Goal: Task Accomplishment & Management: Use online tool/utility

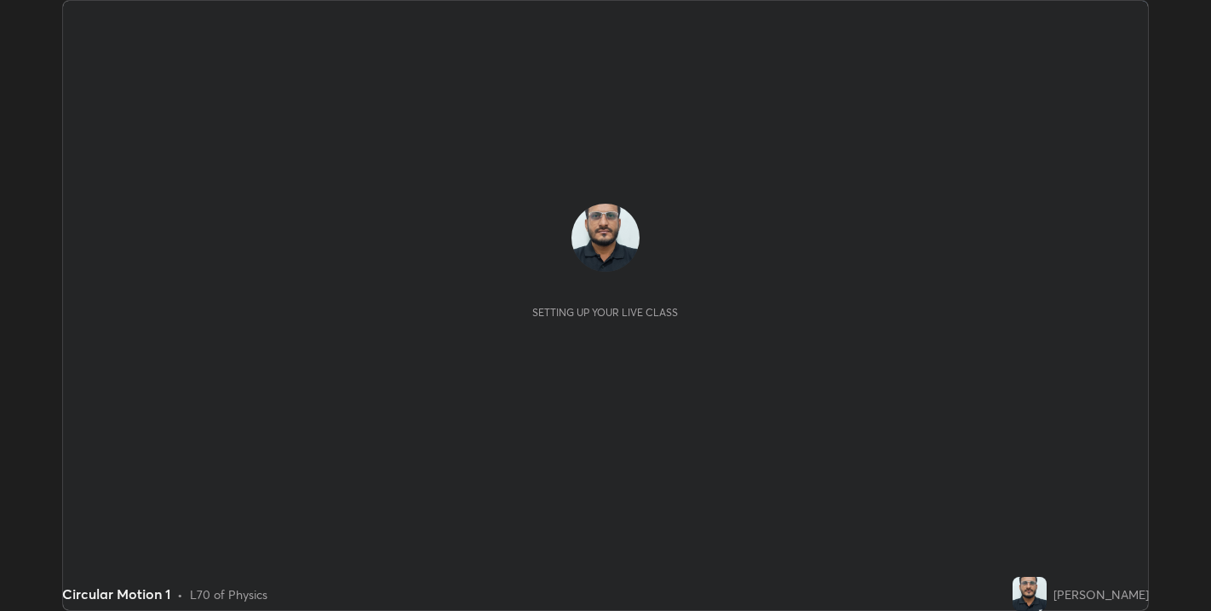
scroll to position [611, 1211]
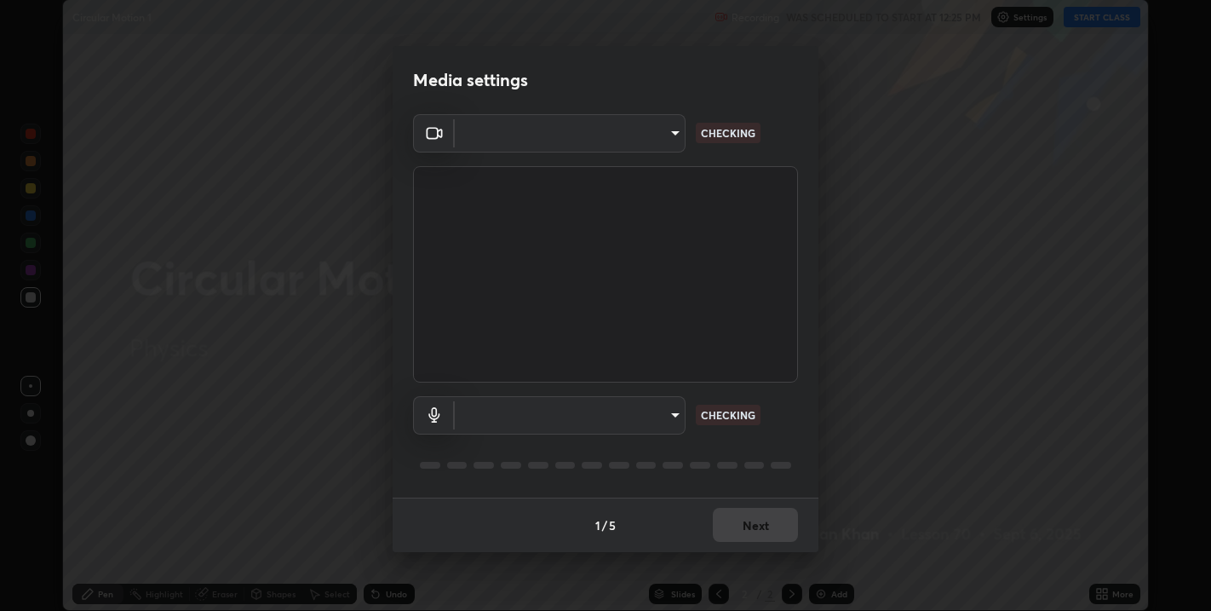
type input "67417adfccfa8b42c30ef4407fe4a6c493a28e79373338af571501226f50bce5"
type input "default"
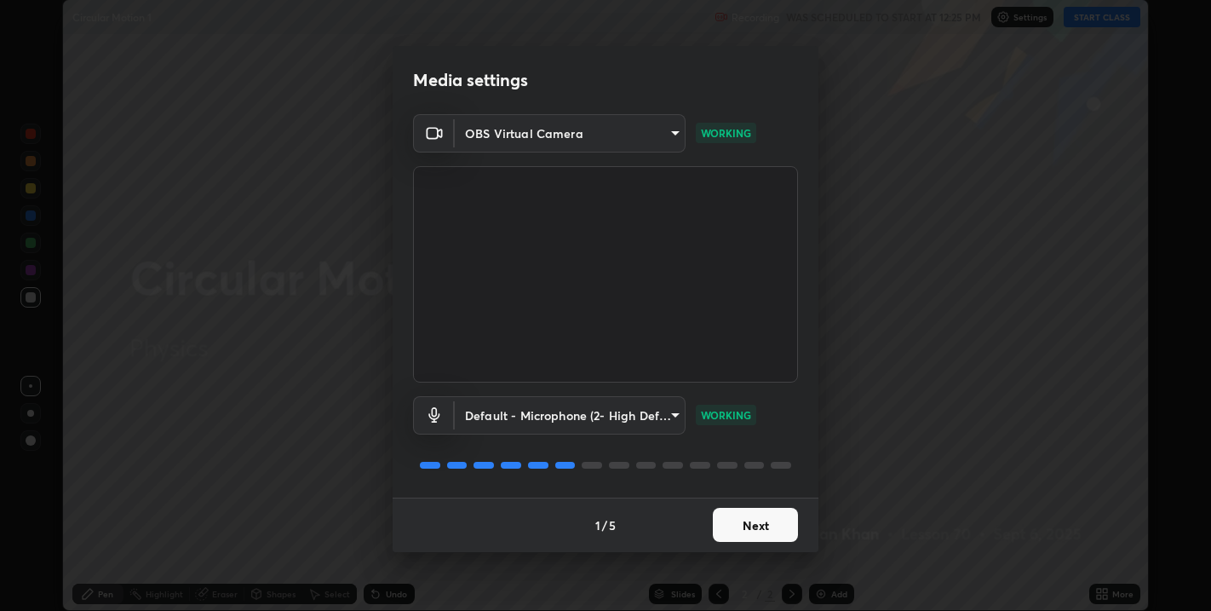
click at [734, 527] on button "Next" at bounding box center [755, 525] width 85 height 34
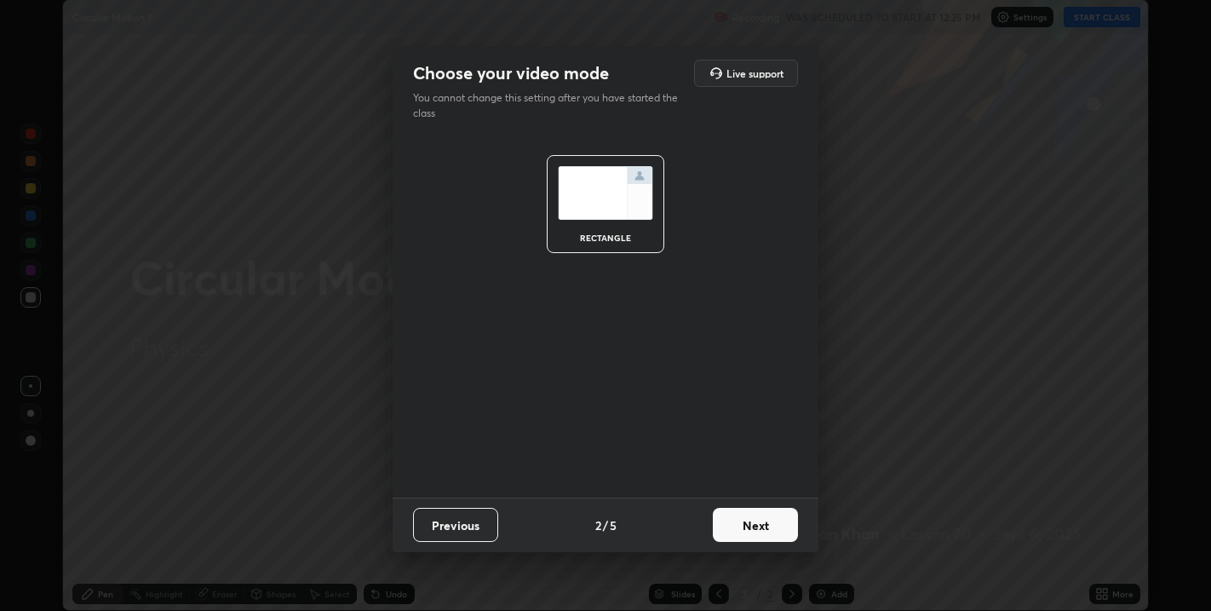
click at [739, 532] on button "Next" at bounding box center [755, 525] width 85 height 34
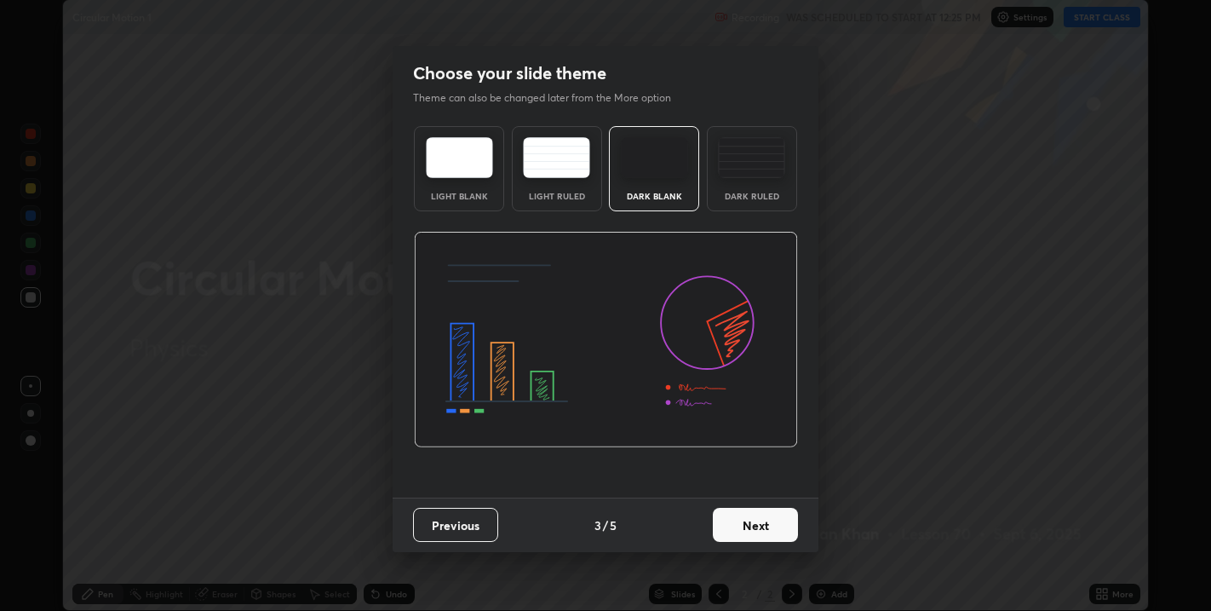
click at [745, 530] on button "Next" at bounding box center [755, 525] width 85 height 34
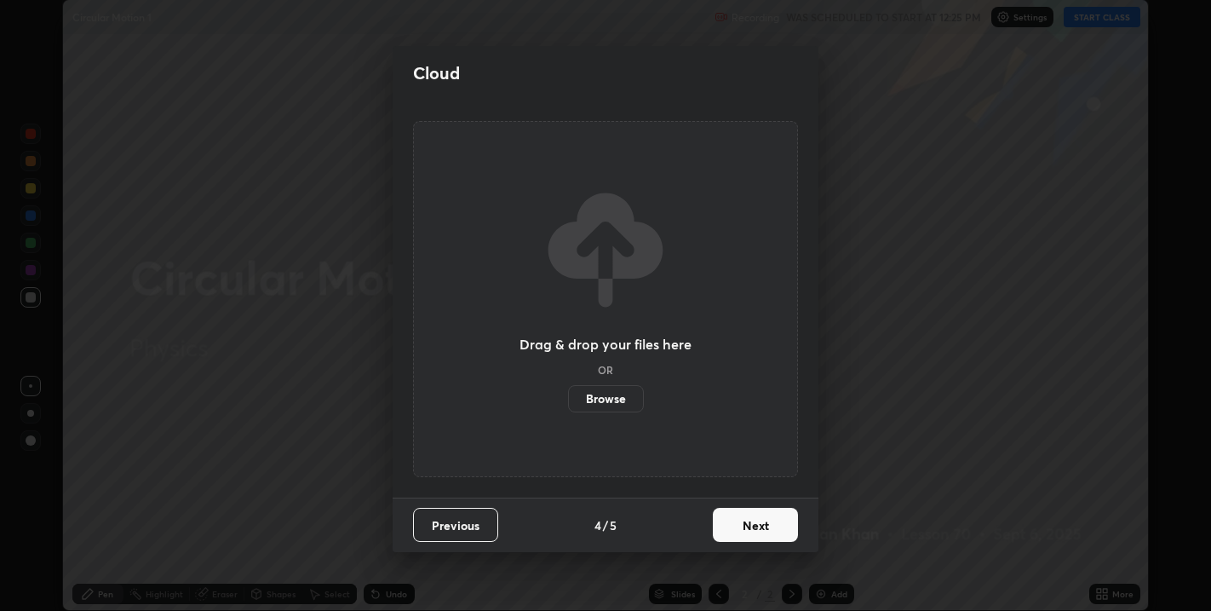
click at [746, 527] on button "Next" at bounding box center [755, 525] width 85 height 34
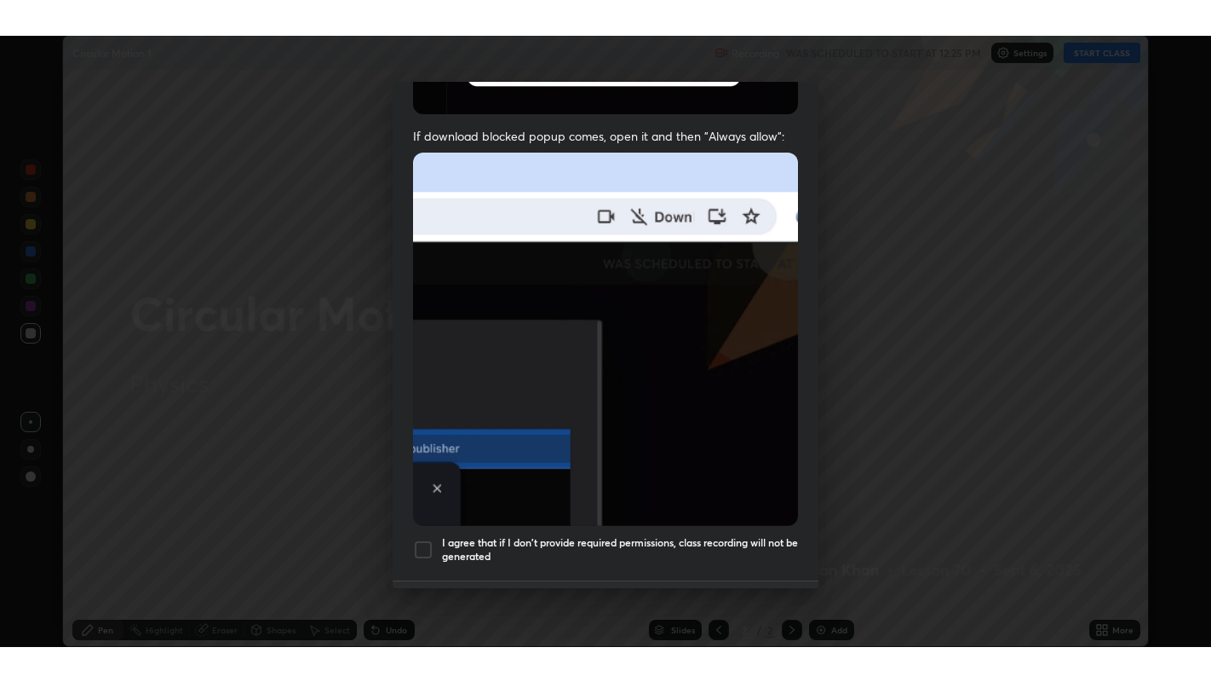
scroll to position [345, 0]
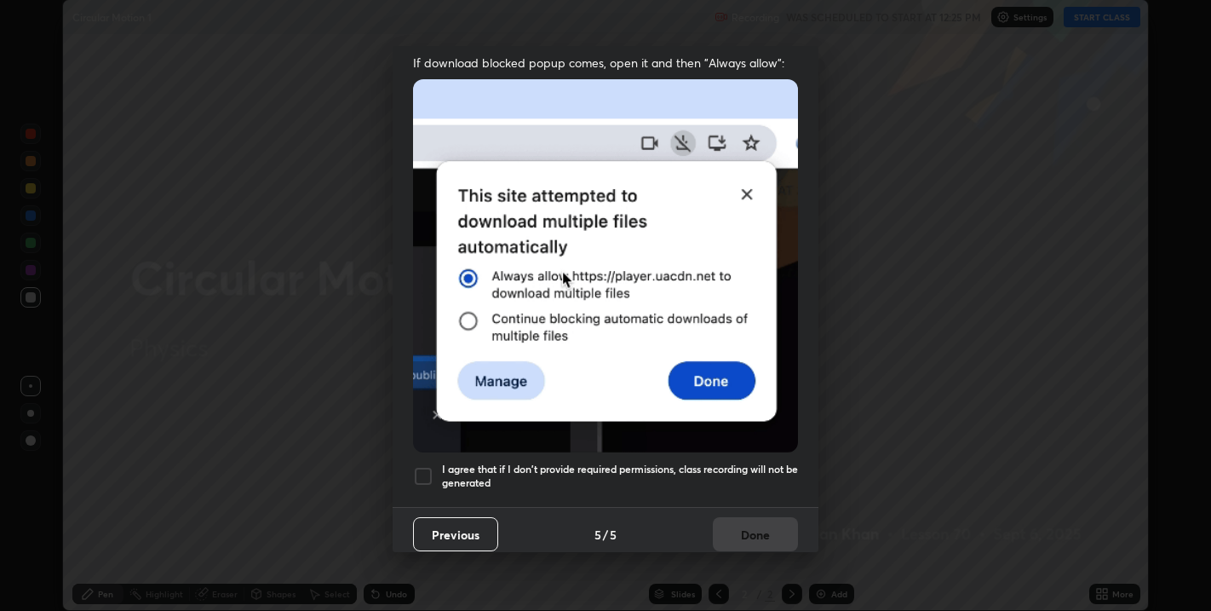
click at [428, 469] on div at bounding box center [423, 476] width 20 height 20
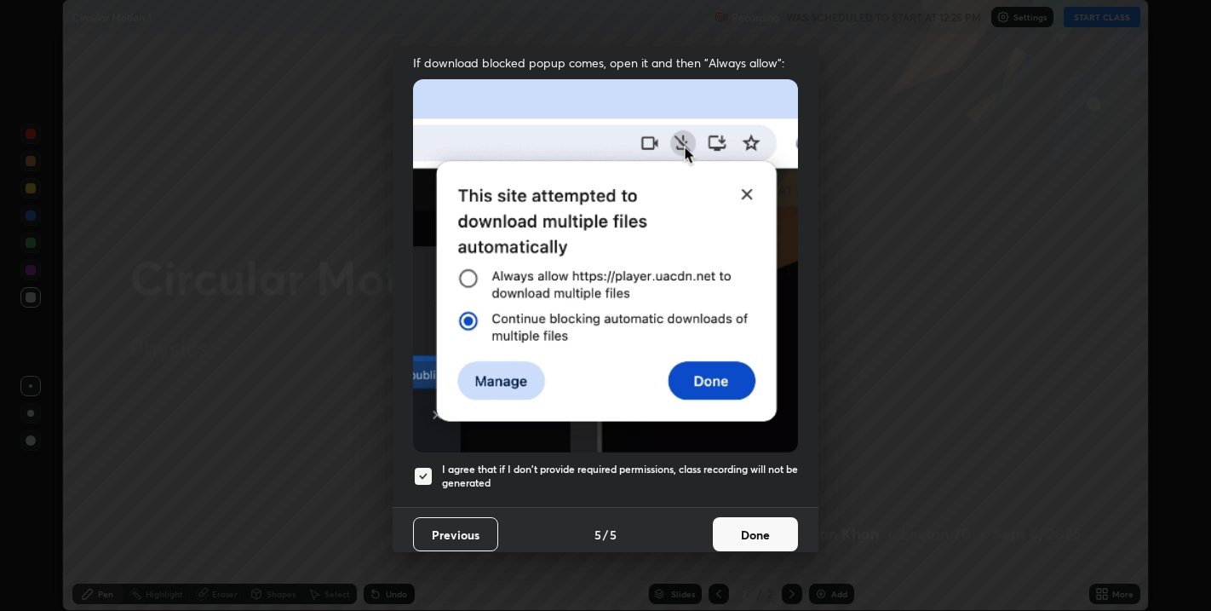
click at [741, 526] on button "Done" at bounding box center [755, 534] width 85 height 34
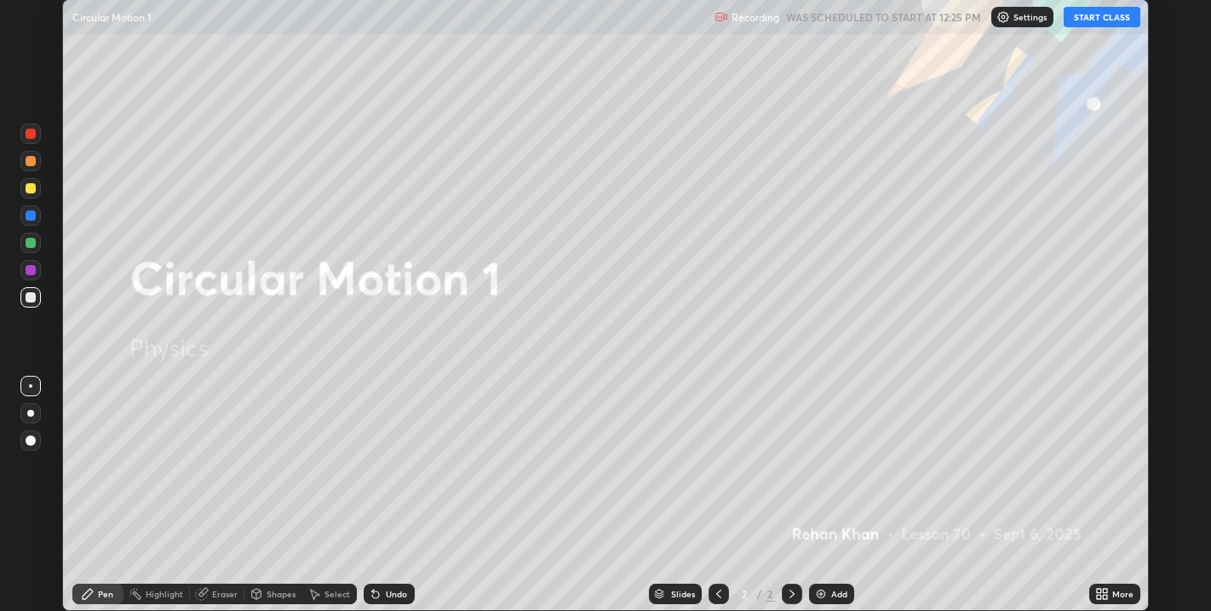
click at [1096, 19] on button "START CLASS" at bounding box center [1102, 17] width 77 height 20
click at [1114, 598] on div "More" at bounding box center [1123, 594] width 21 height 9
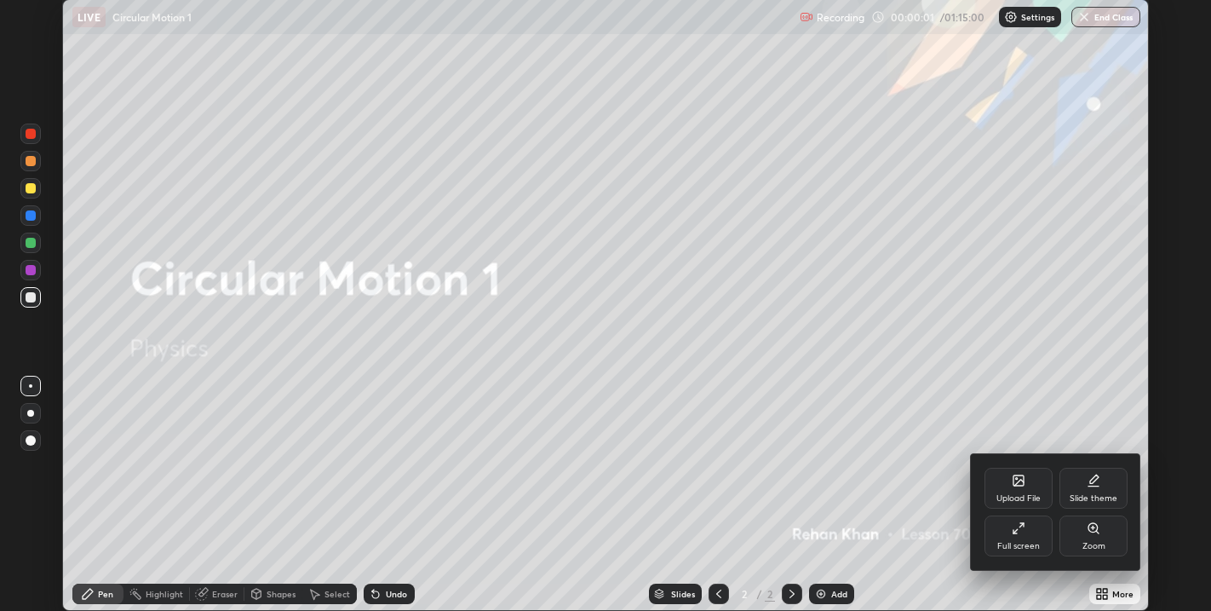
click at [1024, 538] on div "Full screen" at bounding box center [1019, 535] width 68 height 41
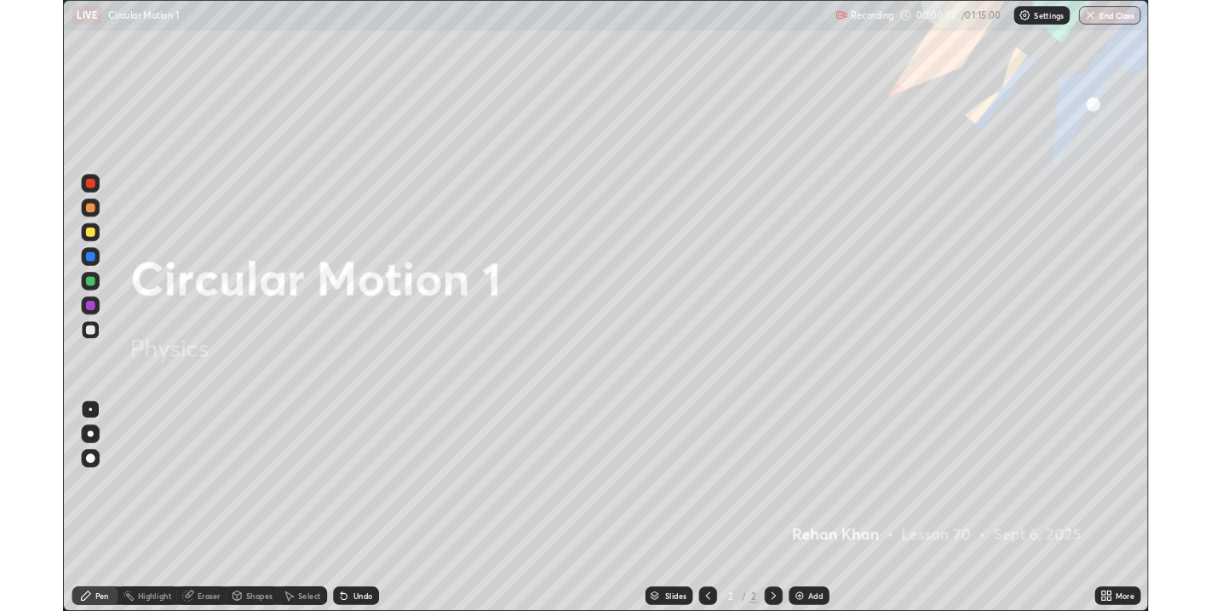
scroll to position [682, 1211]
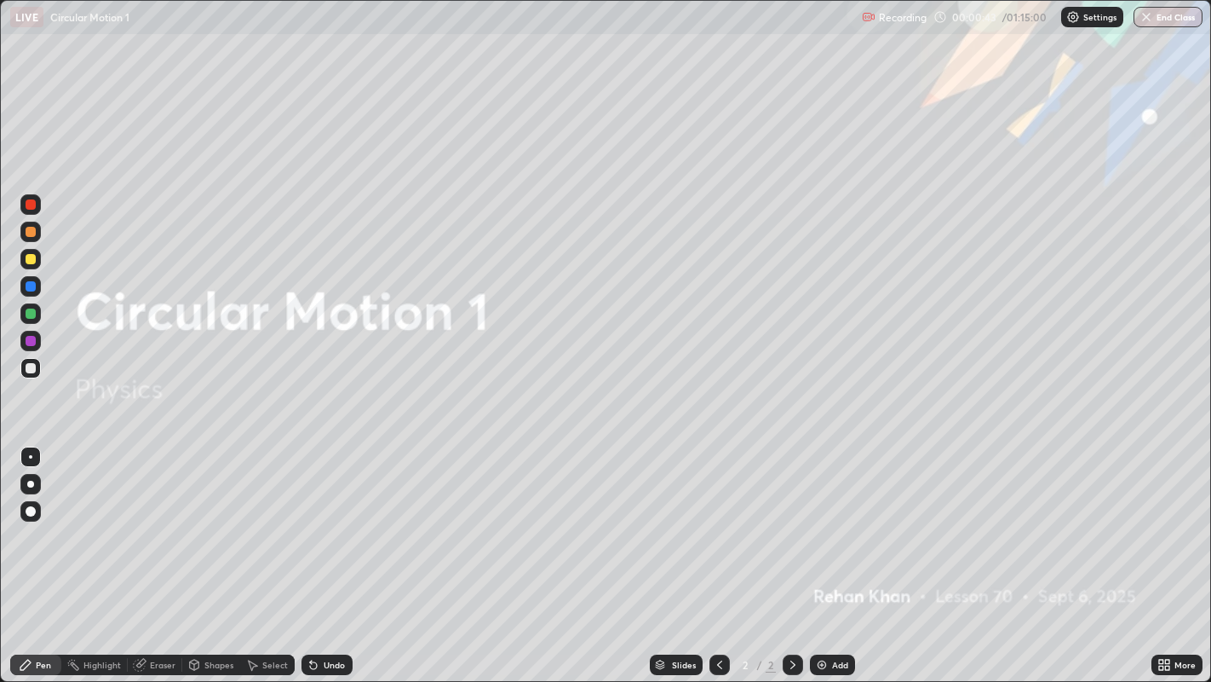
click at [834, 610] on div "Add" at bounding box center [840, 664] width 16 height 9
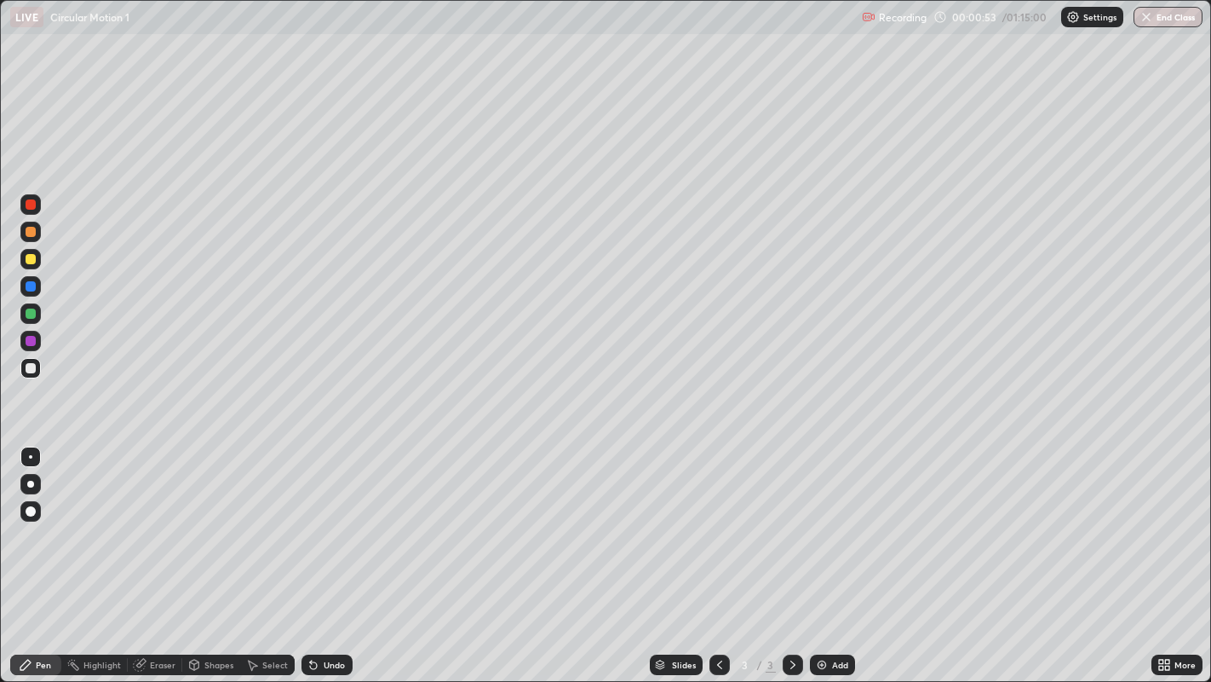
click at [32, 480] on div at bounding box center [30, 484] width 20 height 20
click at [32, 366] on div at bounding box center [31, 368] width 10 height 10
click at [26, 262] on div at bounding box center [31, 259] width 10 height 10
click at [32, 370] on div at bounding box center [31, 368] width 10 height 10
click at [331, 610] on div "Undo" at bounding box center [334, 664] width 21 height 9
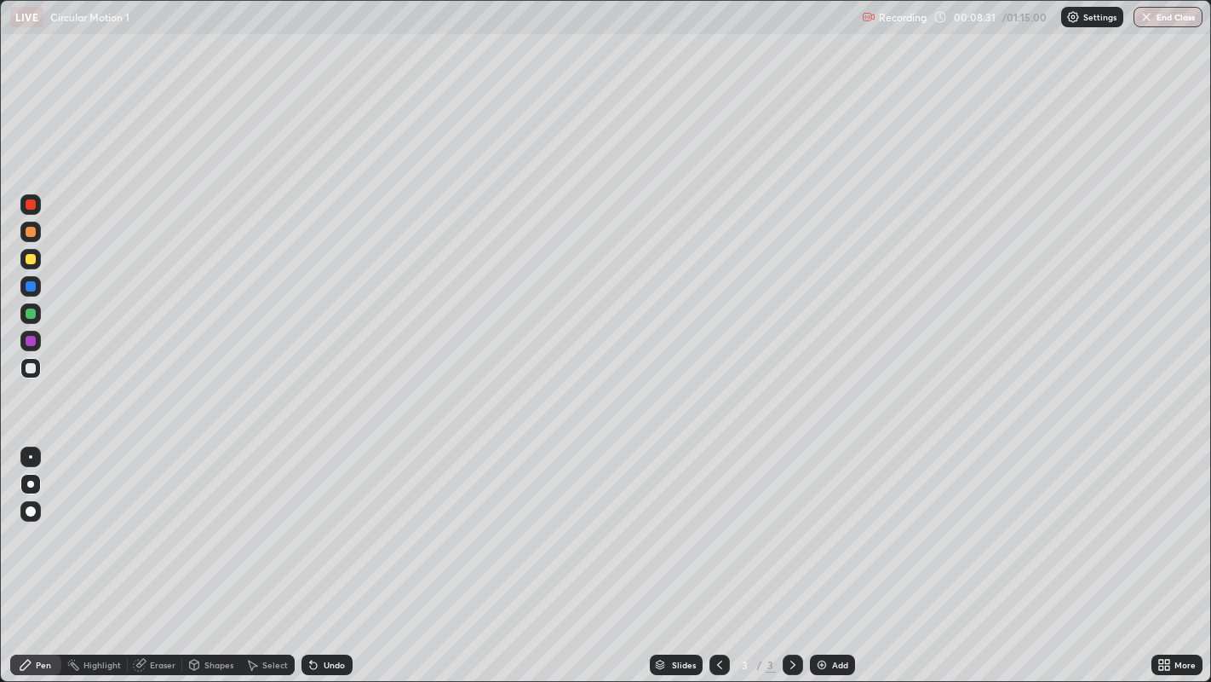
click at [329, 610] on div "Undo" at bounding box center [334, 664] width 21 height 9
click at [325, 610] on div "Undo" at bounding box center [334, 664] width 21 height 9
click at [324, 610] on div "Undo" at bounding box center [334, 664] width 21 height 9
click at [319, 610] on div "Undo" at bounding box center [327, 664] width 51 height 20
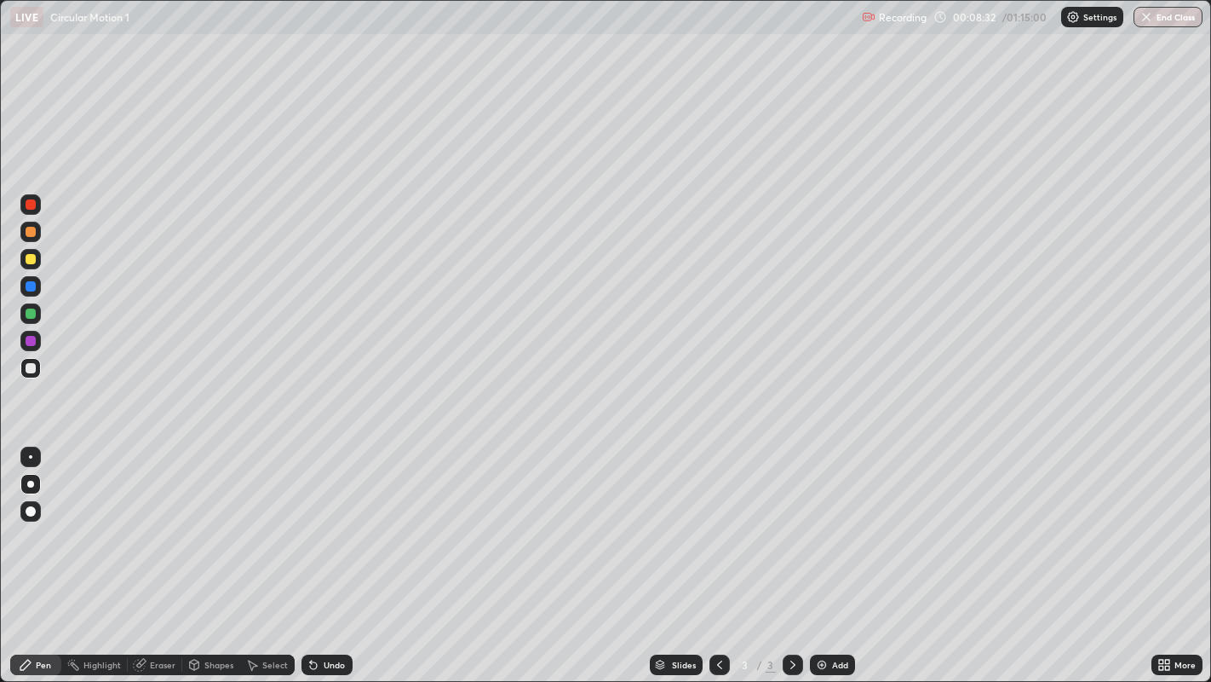
click at [319, 610] on div "Undo" at bounding box center [327, 664] width 51 height 20
click at [312, 610] on icon at bounding box center [313, 665] width 7 height 7
click at [311, 610] on icon at bounding box center [313, 665] width 7 height 7
click at [314, 610] on icon at bounding box center [314, 665] width 14 height 14
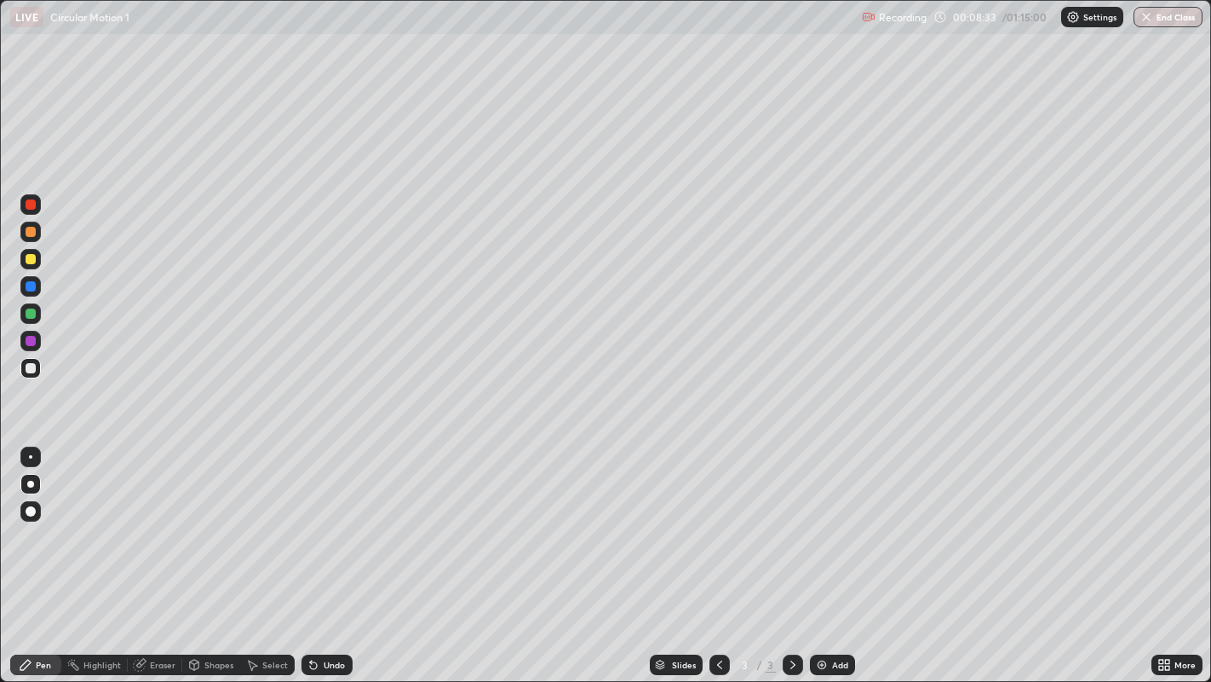
click at [314, 610] on icon at bounding box center [313, 665] width 7 height 7
click at [314, 610] on icon at bounding box center [314, 665] width 14 height 14
click at [313, 610] on icon at bounding box center [313, 665] width 7 height 7
click at [314, 610] on icon at bounding box center [313, 665] width 7 height 7
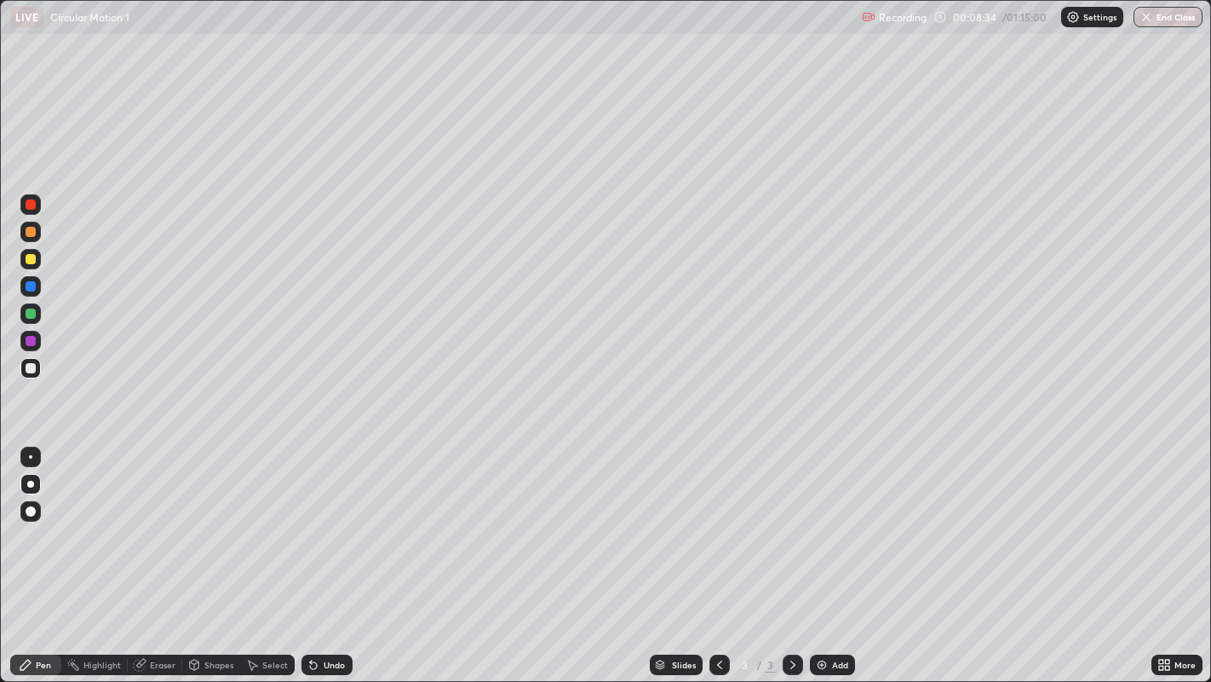
click at [313, 610] on icon at bounding box center [313, 665] width 7 height 7
click at [314, 610] on icon at bounding box center [314, 665] width 14 height 14
click at [311, 610] on icon at bounding box center [313, 665] width 7 height 7
click at [313, 610] on icon at bounding box center [313, 665] width 7 height 7
click at [314, 610] on icon at bounding box center [313, 665] width 7 height 7
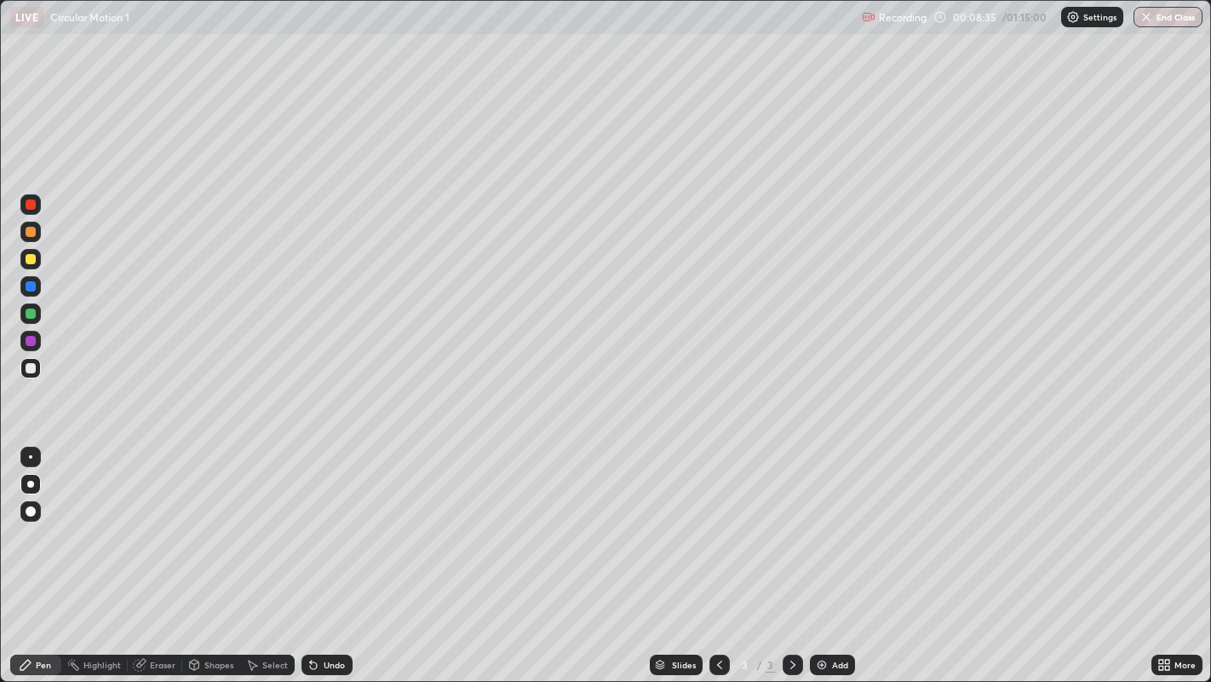
click at [314, 610] on icon at bounding box center [313, 665] width 7 height 7
click at [313, 610] on icon at bounding box center [313, 665] width 7 height 7
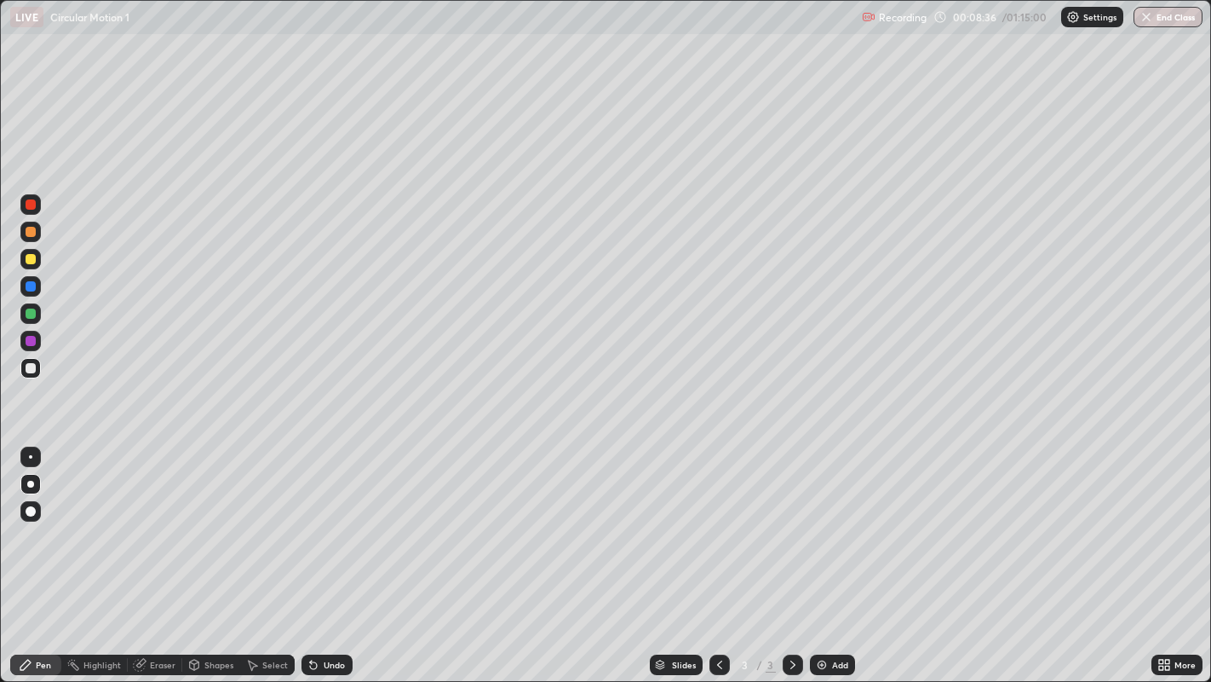
click at [311, 610] on icon at bounding box center [313, 665] width 7 height 7
click at [312, 610] on icon at bounding box center [313, 665] width 7 height 7
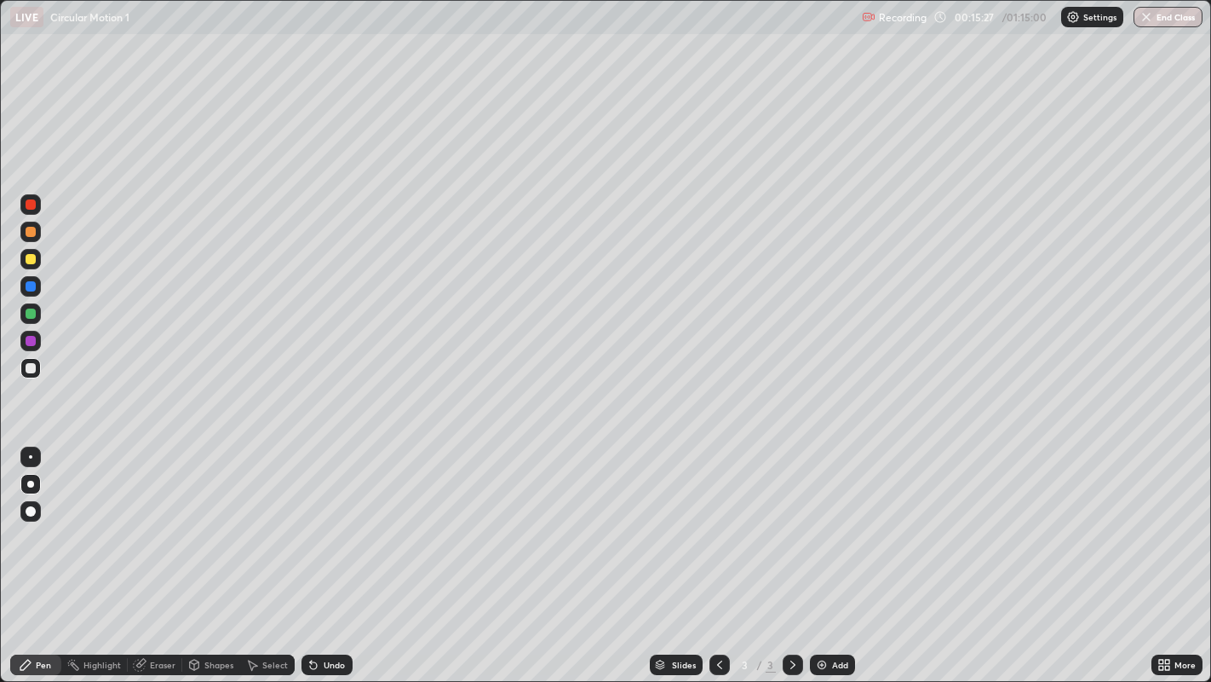
click at [1168, 610] on icon at bounding box center [1167, 661] width 4 height 4
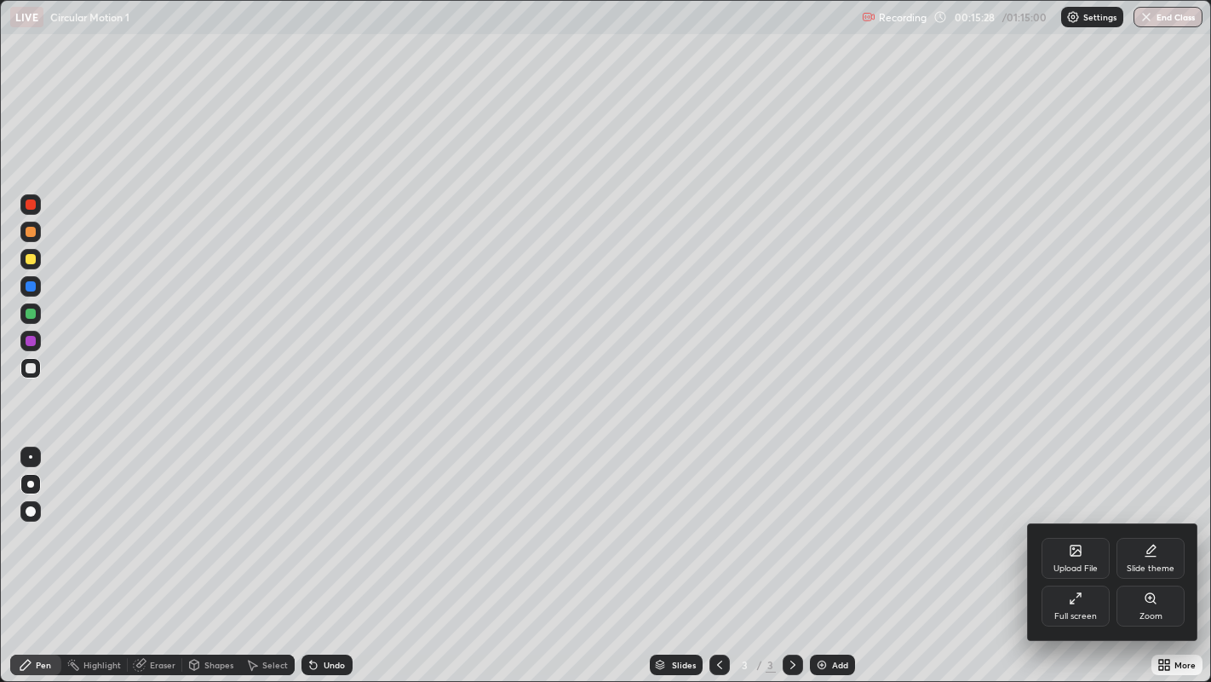
click at [1171, 610] on div at bounding box center [605, 341] width 1211 height 682
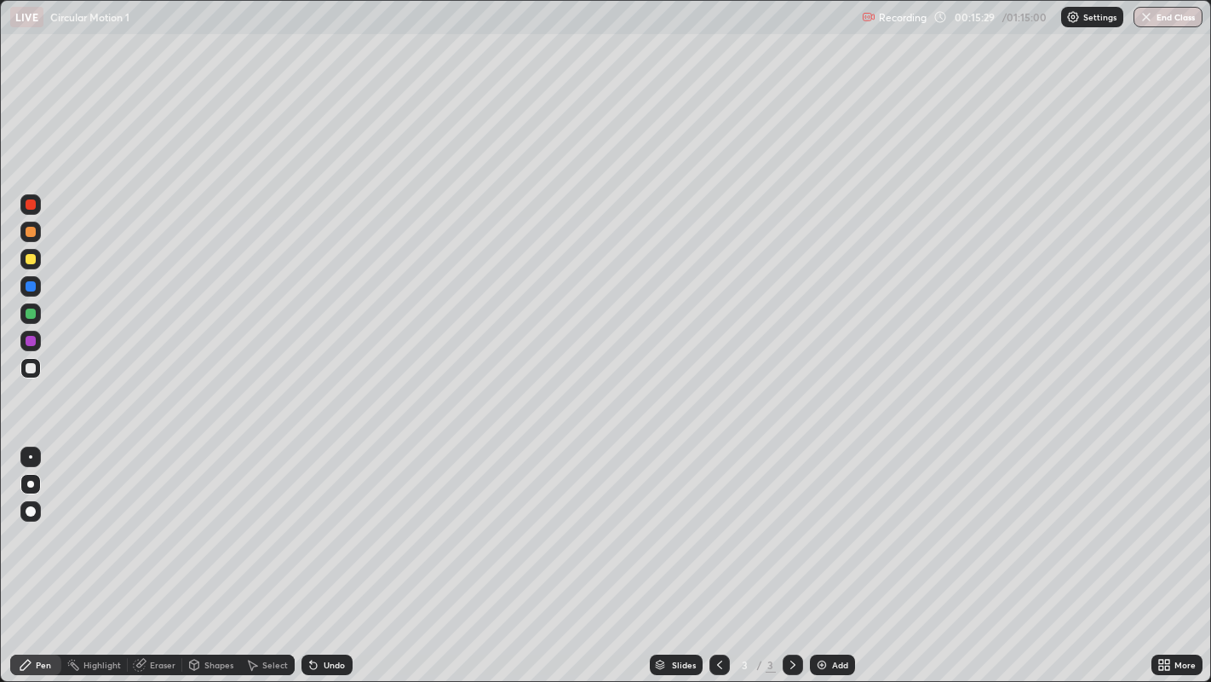
click at [1177, 610] on div "More" at bounding box center [1185, 664] width 21 height 9
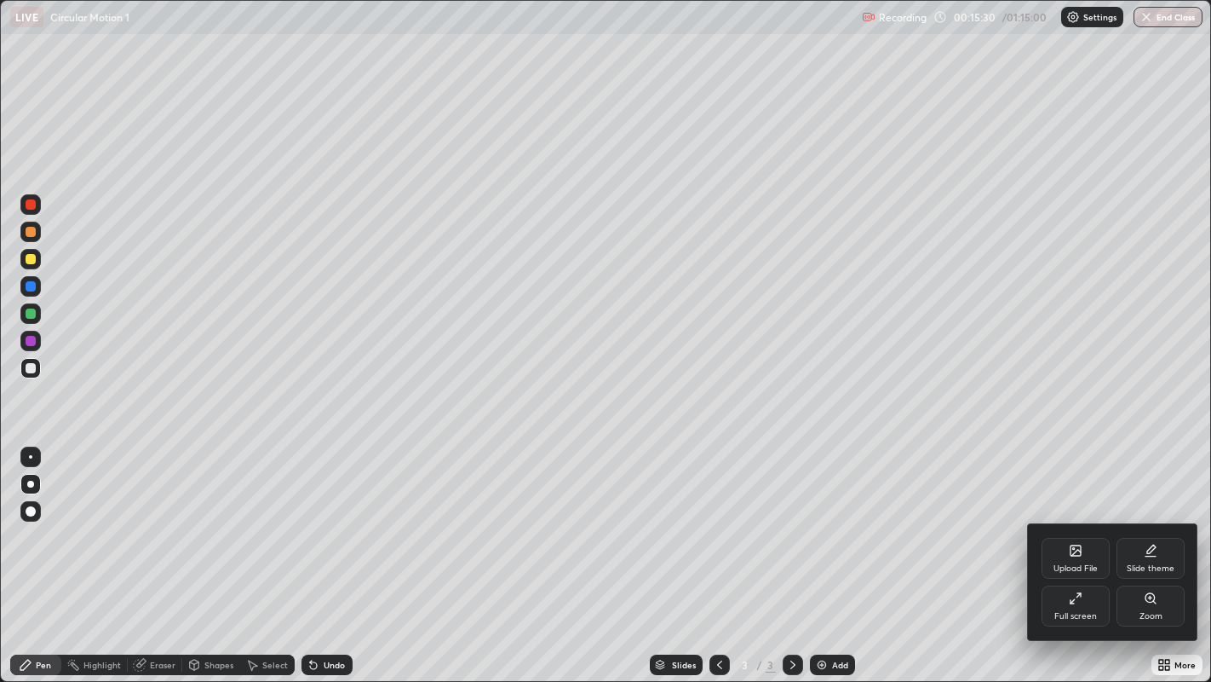
click at [1085, 610] on div "Full screen" at bounding box center [1076, 616] width 43 height 9
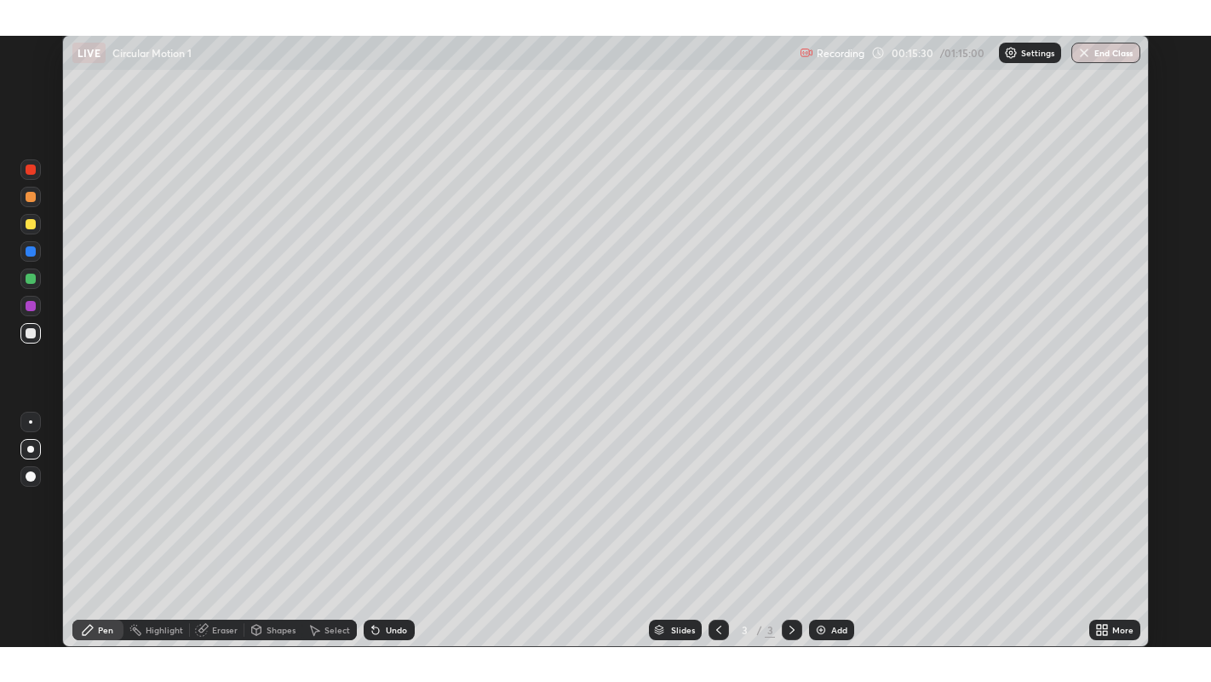
scroll to position [84581, 83980]
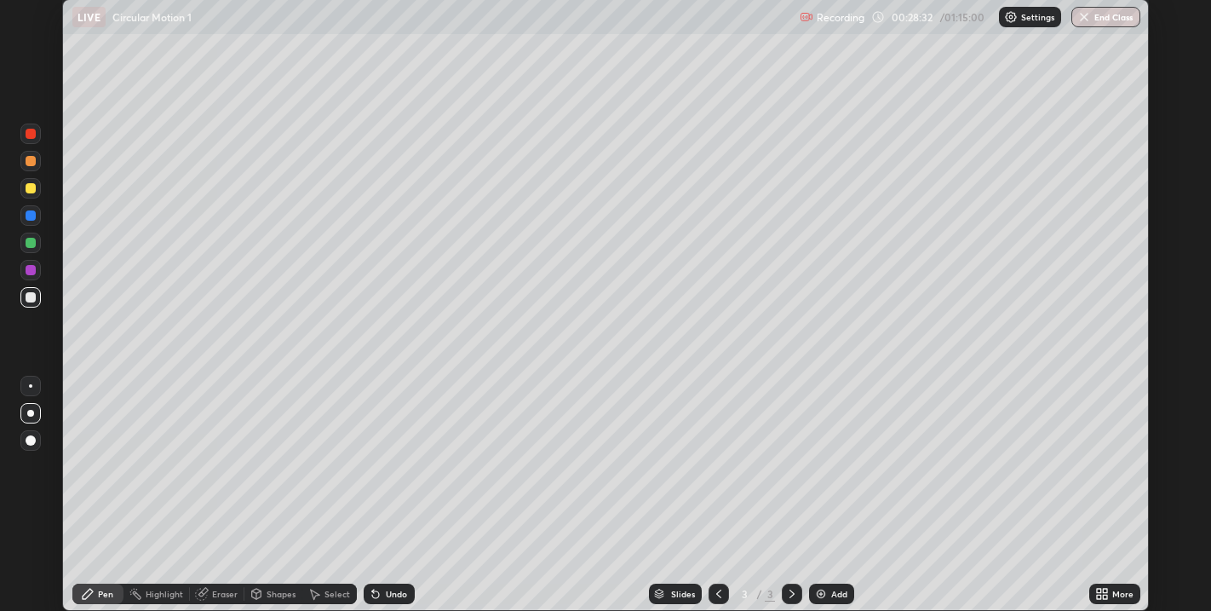
click at [1108, 596] on icon at bounding box center [1105, 597] width 4 height 4
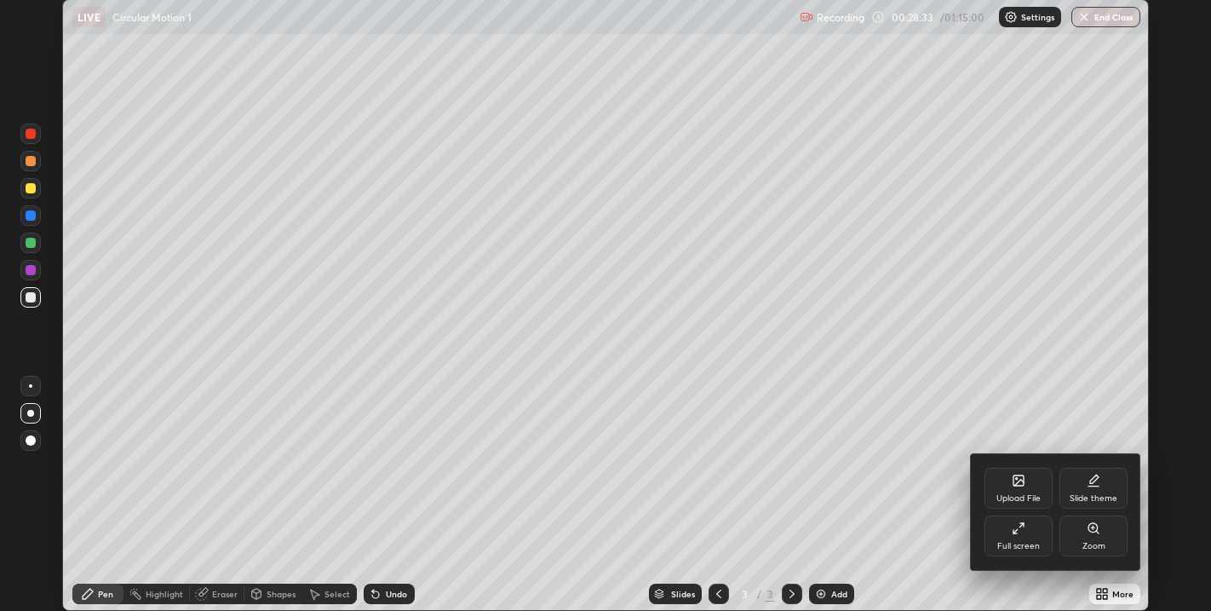
click at [1034, 541] on div "Full screen" at bounding box center [1019, 535] width 68 height 41
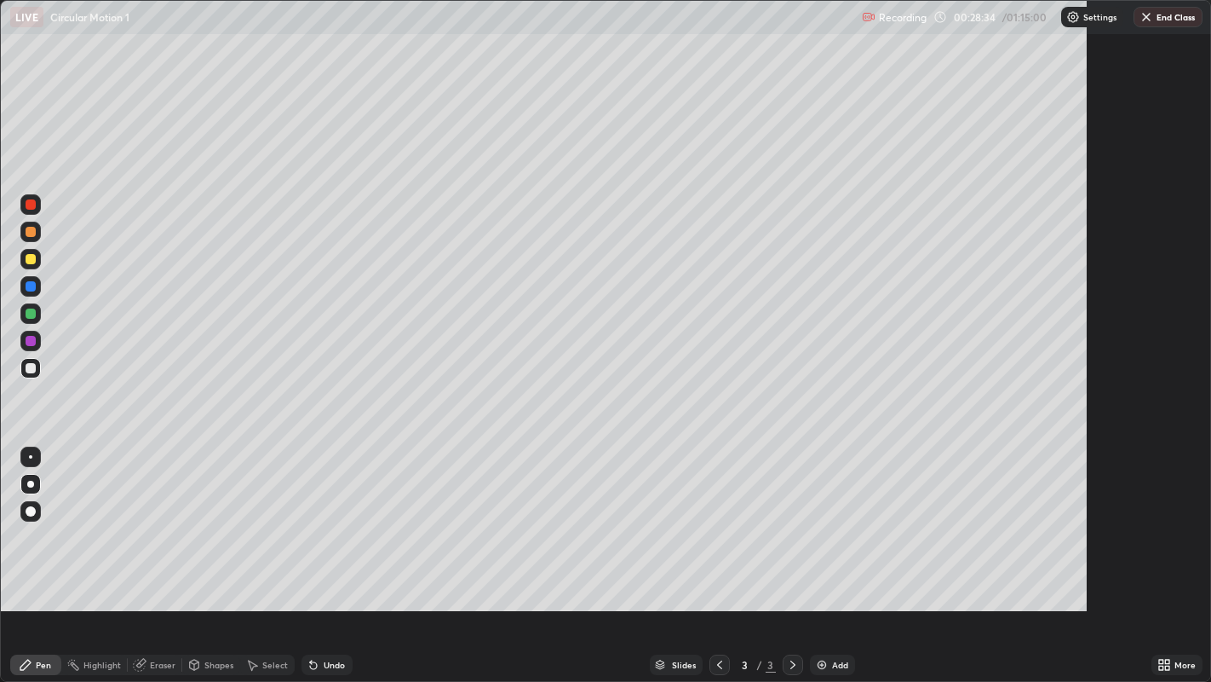
scroll to position [682, 1211]
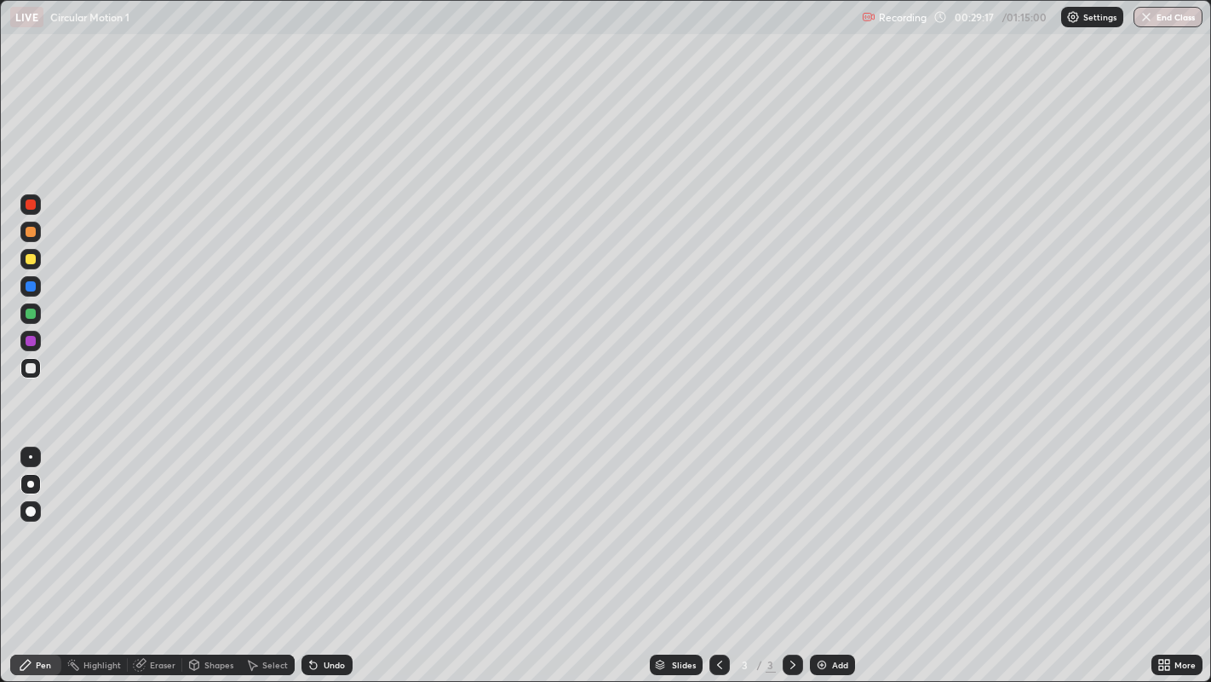
click at [828, 610] on div "Add" at bounding box center [832, 664] width 45 height 20
click at [28, 364] on div at bounding box center [31, 368] width 10 height 10
click at [26, 486] on div at bounding box center [30, 484] width 20 height 20
click at [327, 610] on div "Undo" at bounding box center [334, 664] width 21 height 9
click at [324, 610] on div "Undo" at bounding box center [334, 664] width 21 height 9
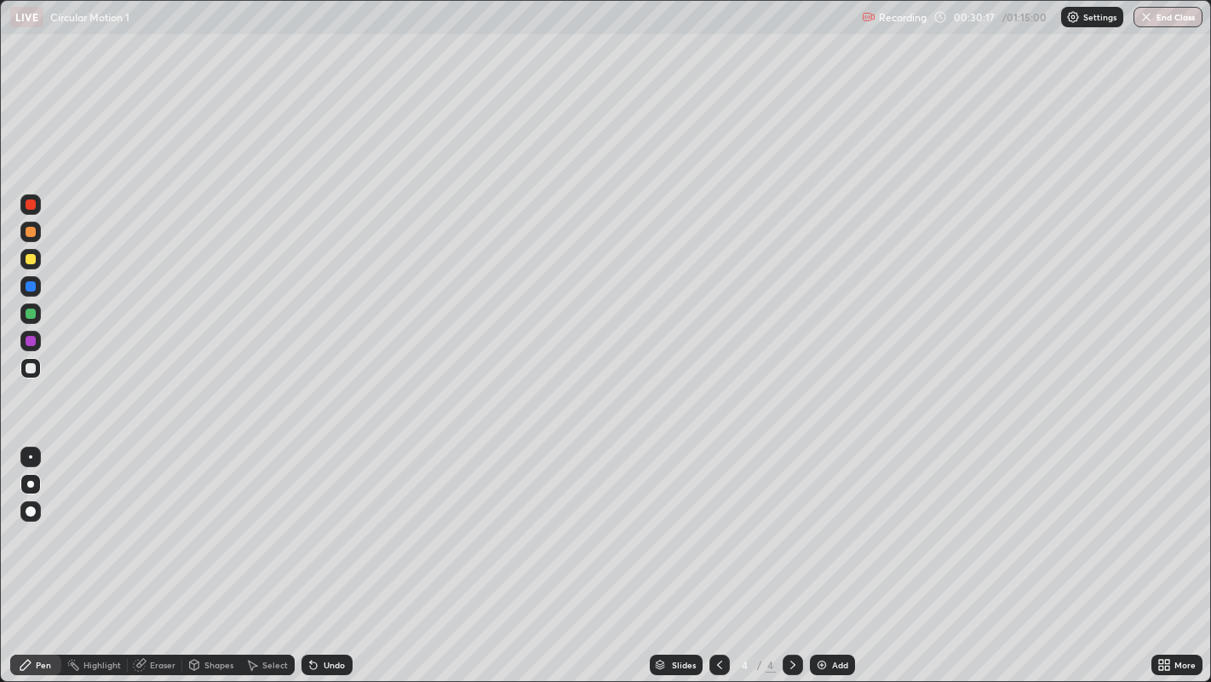
click at [29, 262] on div at bounding box center [31, 259] width 10 height 10
click at [32, 485] on div at bounding box center [30, 483] width 7 height 7
click at [210, 610] on div "Shapes" at bounding box center [218, 664] width 29 height 9
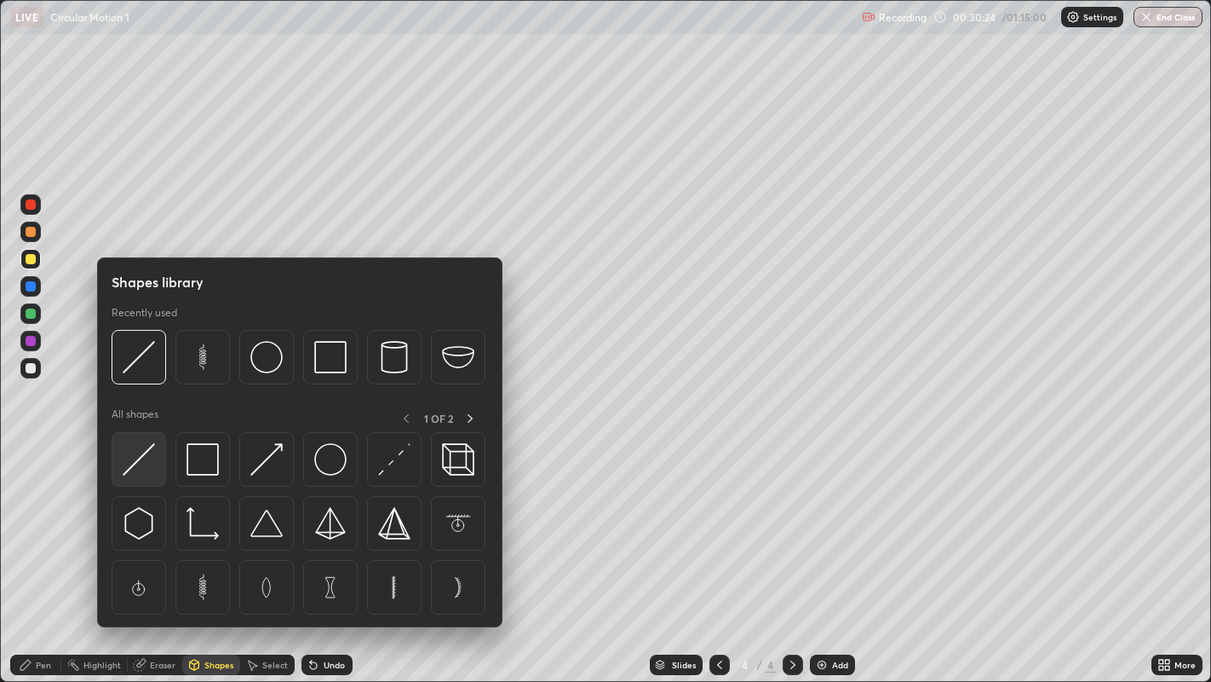
click at [138, 470] on img at bounding box center [139, 459] width 32 height 32
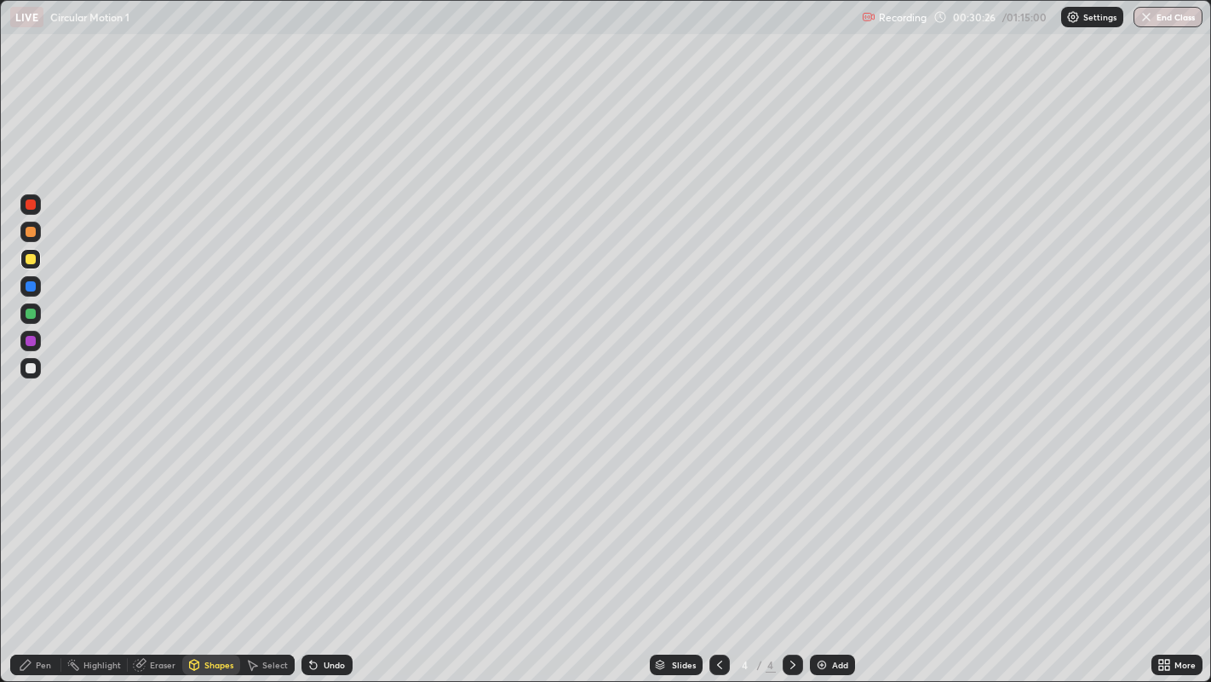
click at [329, 610] on div "Undo" at bounding box center [334, 664] width 21 height 9
click at [32, 365] on div at bounding box center [31, 368] width 10 height 10
click at [38, 610] on div "Pen" at bounding box center [43, 664] width 15 height 9
click at [32, 262] on div at bounding box center [31, 259] width 10 height 10
click at [331, 610] on div "Undo" at bounding box center [334, 664] width 21 height 9
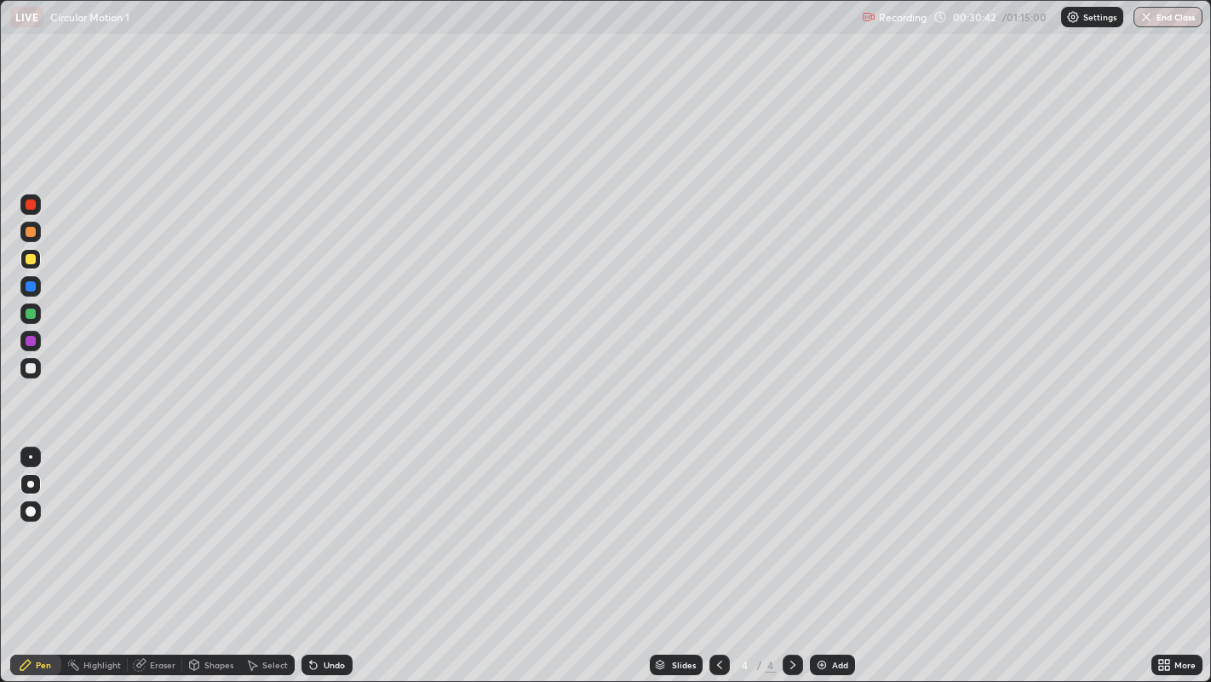
click at [330, 610] on div "Undo" at bounding box center [334, 664] width 21 height 9
click at [28, 366] on div at bounding box center [31, 368] width 10 height 10
click at [31, 291] on div at bounding box center [31, 286] width 10 height 10
click at [32, 377] on div at bounding box center [30, 368] width 20 height 20
click at [32, 370] on div at bounding box center [31, 368] width 10 height 10
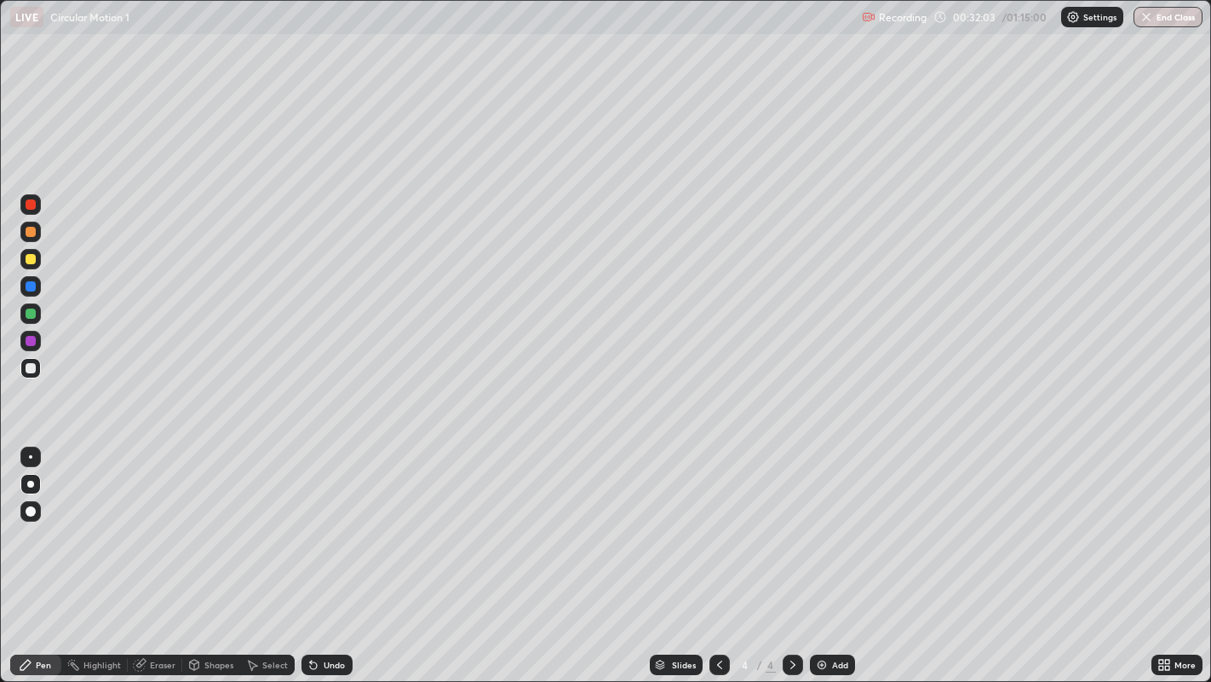
click at [317, 610] on div "Undo" at bounding box center [327, 664] width 51 height 20
click at [325, 610] on div "Undo" at bounding box center [334, 664] width 21 height 9
click at [326, 610] on div "Undo" at bounding box center [334, 664] width 21 height 9
click at [324, 610] on div "Undo" at bounding box center [327, 664] width 51 height 20
click at [302, 610] on div "Undo" at bounding box center [327, 664] width 51 height 20
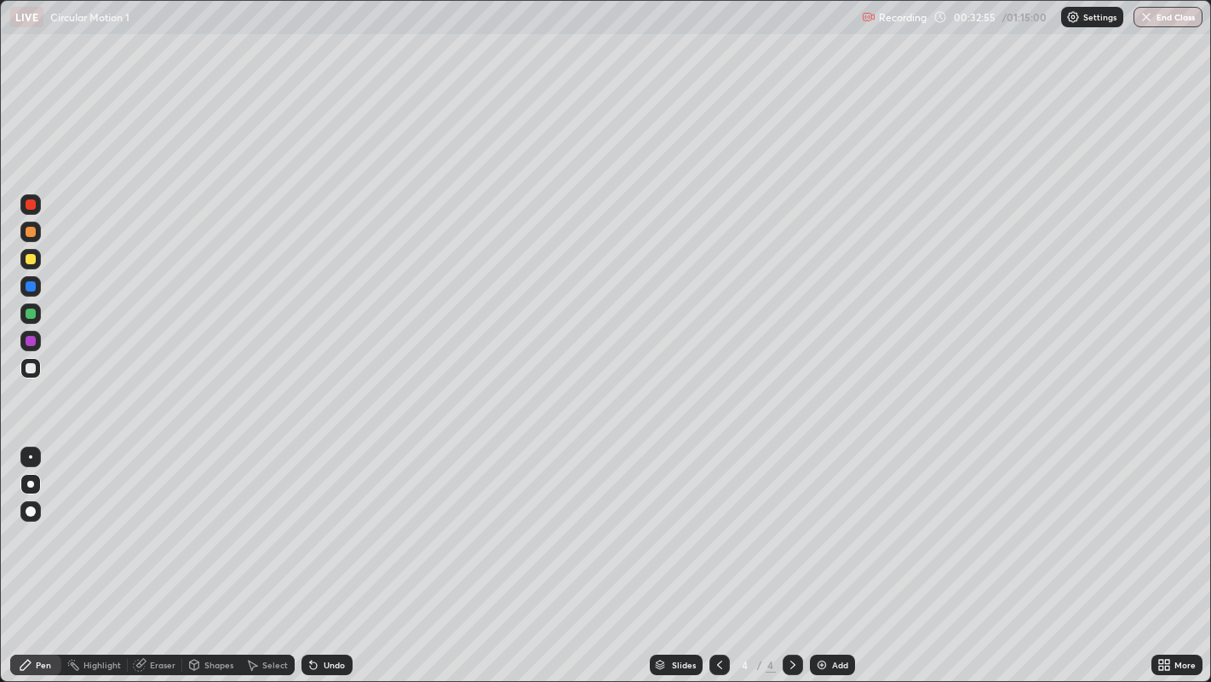
click at [310, 610] on icon at bounding box center [313, 665] width 7 height 7
click at [311, 610] on icon at bounding box center [313, 665] width 7 height 7
click at [308, 610] on icon at bounding box center [314, 665] width 14 height 14
click at [324, 610] on div "Undo" at bounding box center [334, 664] width 21 height 9
click at [327, 610] on div "Undo" at bounding box center [327, 664] width 51 height 20
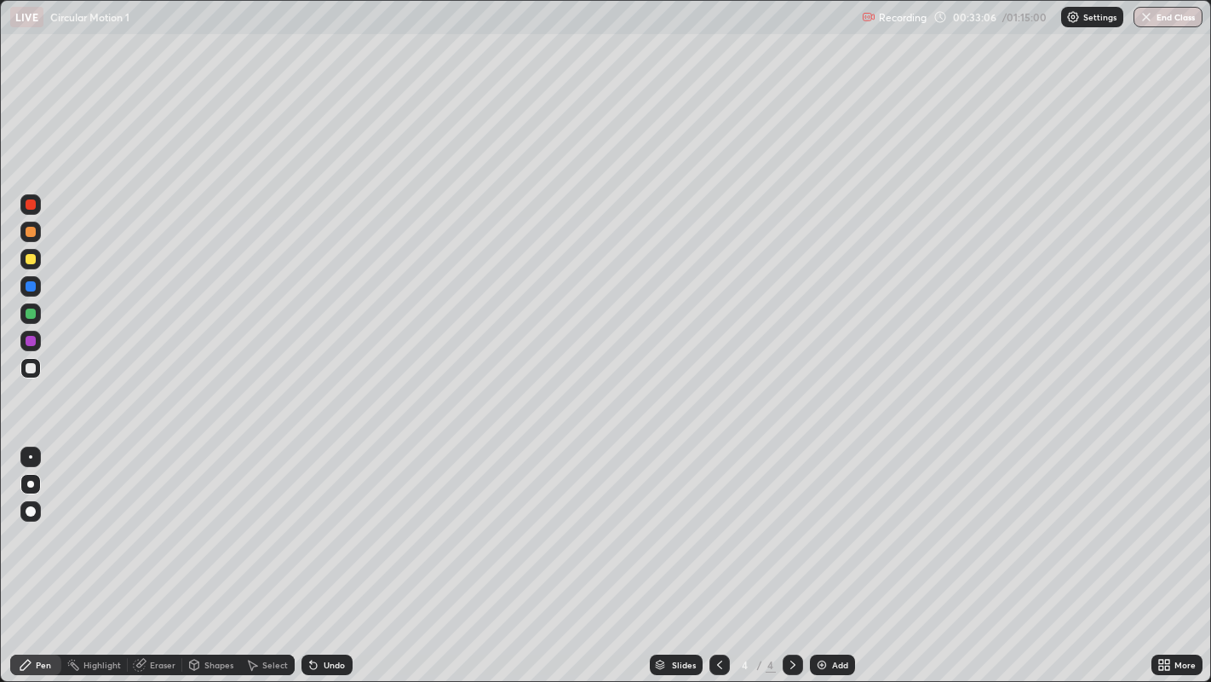
click at [319, 610] on div "Undo" at bounding box center [327, 664] width 51 height 20
click at [322, 610] on div "Undo" at bounding box center [327, 664] width 51 height 20
click at [314, 610] on div "Undo" at bounding box center [327, 664] width 51 height 20
click at [318, 610] on icon at bounding box center [314, 665] width 14 height 14
click at [315, 610] on div "Undo" at bounding box center [327, 664] width 51 height 20
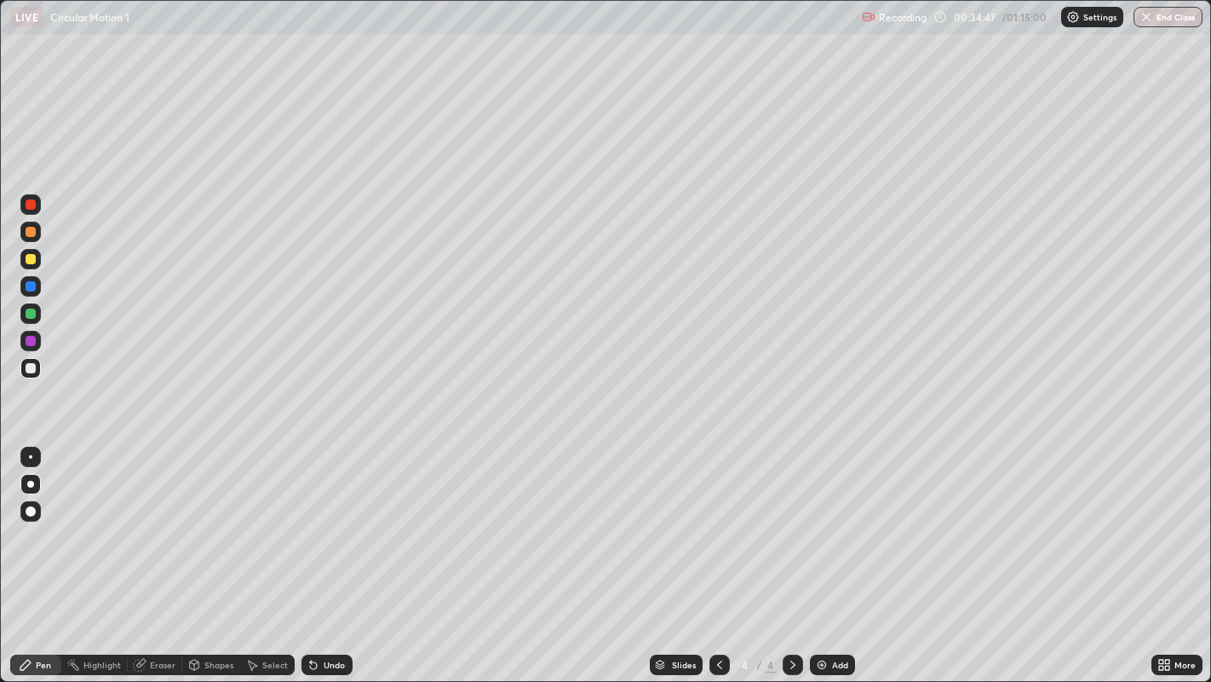
click at [28, 371] on div at bounding box center [31, 368] width 10 height 10
click at [826, 610] on img at bounding box center [822, 665] width 14 height 14
click at [28, 366] on div at bounding box center [31, 368] width 10 height 10
click at [30, 369] on div at bounding box center [31, 368] width 10 height 10
click at [822, 610] on img at bounding box center [822, 665] width 14 height 14
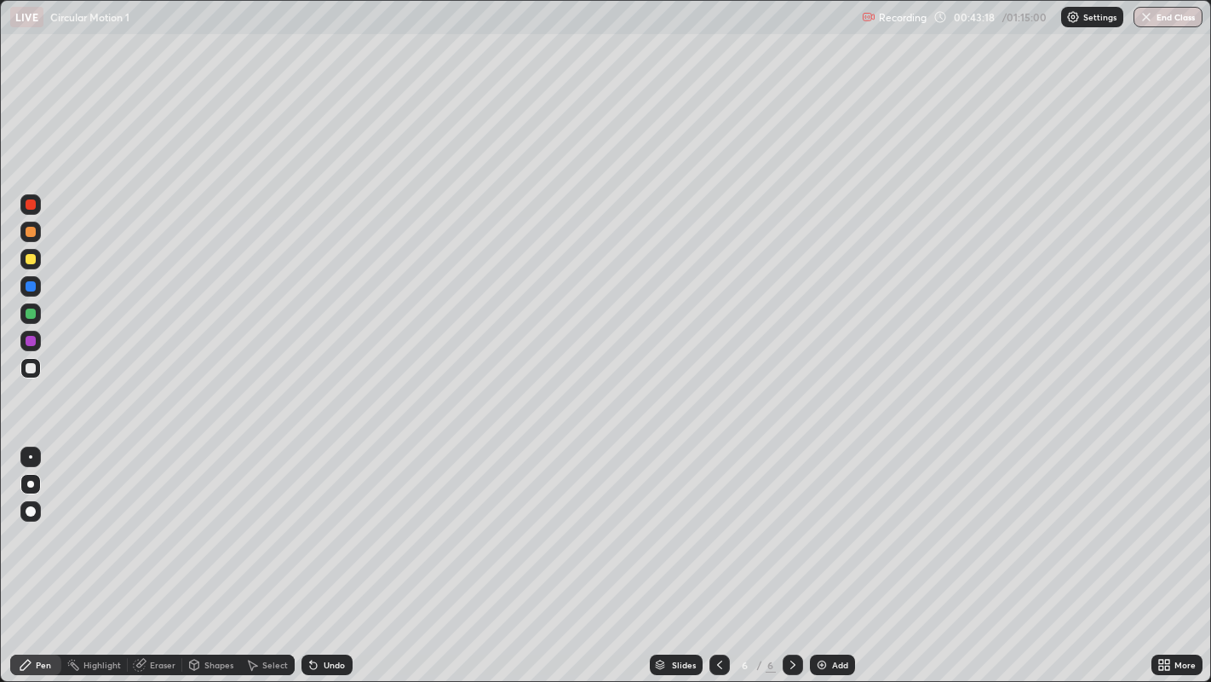
click at [219, 610] on div "Shapes" at bounding box center [218, 664] width 29 height 9
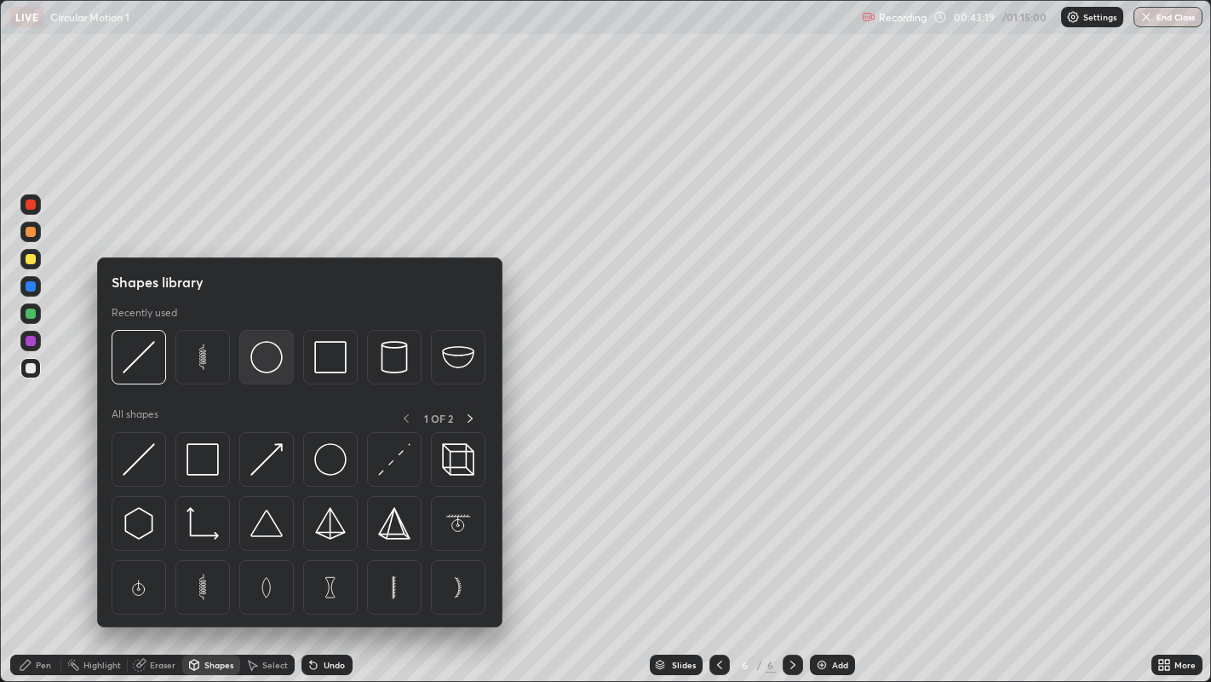
click at [270, 366] on img at bounding box center [266, 357] width 32 height 32
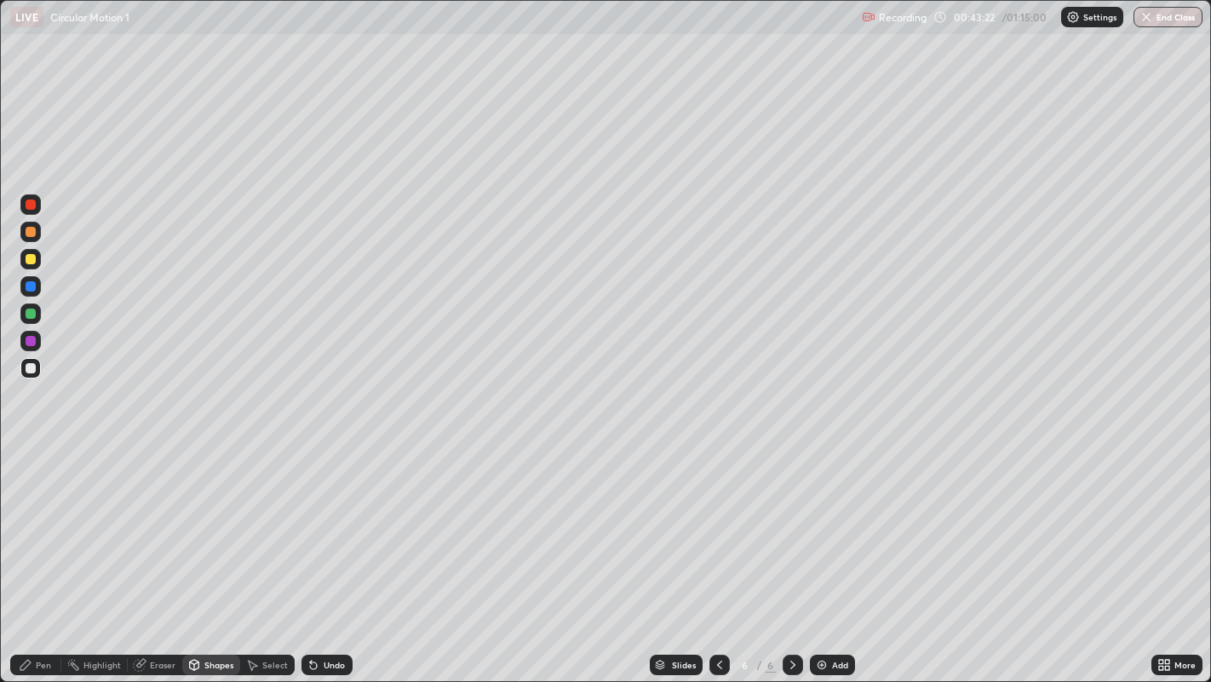
click at [27, 283] on div at bounding box center [31, 286] width 10 height 10
click at [209, 610] on div "Shapes" at bounding box center [218, 664] width 29 height 9
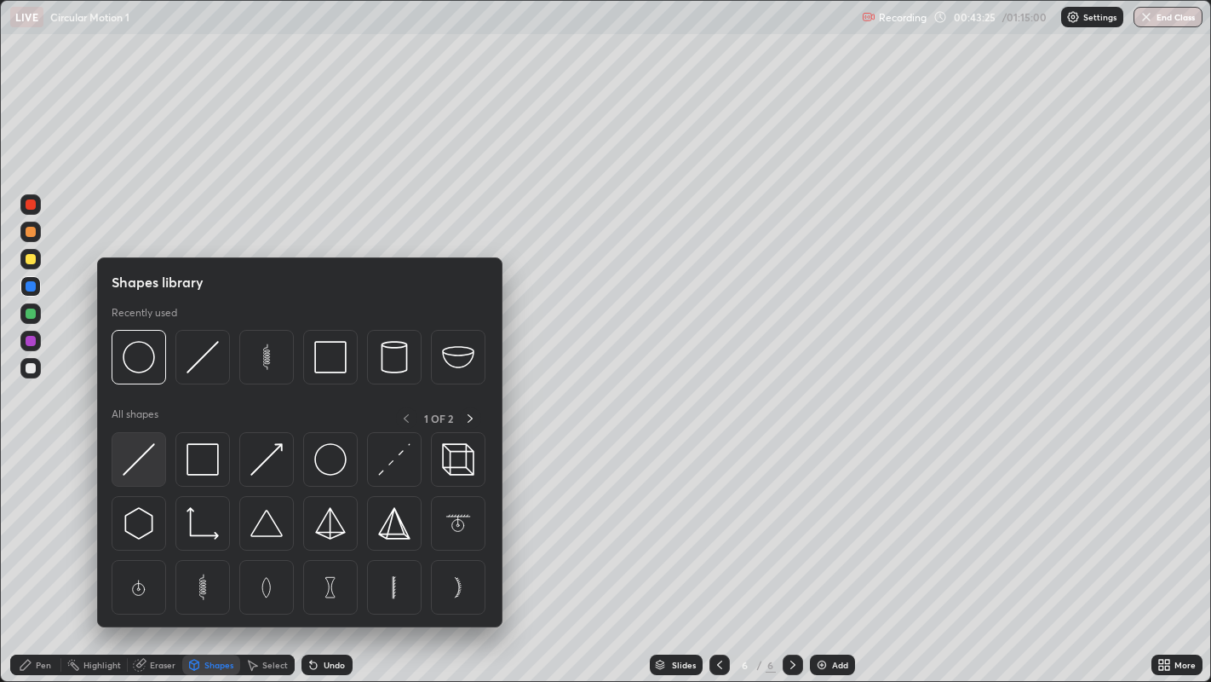
click at [136, 464] on img at bounding box center [139, 459] width 32 height 32
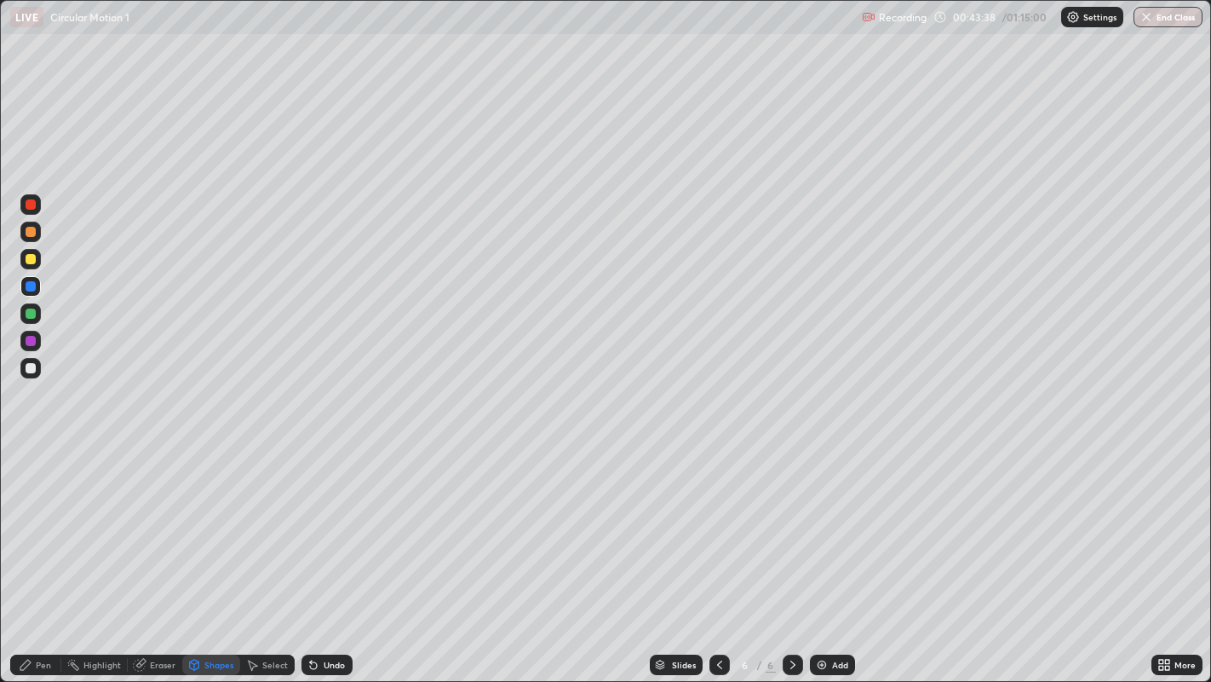
click at [333, 610] on div "Undo" at bounding box center [334, 664] width 21 height 9
click at [37, 610] on div "Pen" at bounding box center [43, 664] width 15 height 9
click at [211, 610] on div "Shapes" at bounding box center [218, 664] width 29 height 9
click at [34, 610] on div "Pen" at bounding box center [35, 664] width 51 height 20
click at [30, 367] on div at bounding box center [31, 368] width 10 height 10
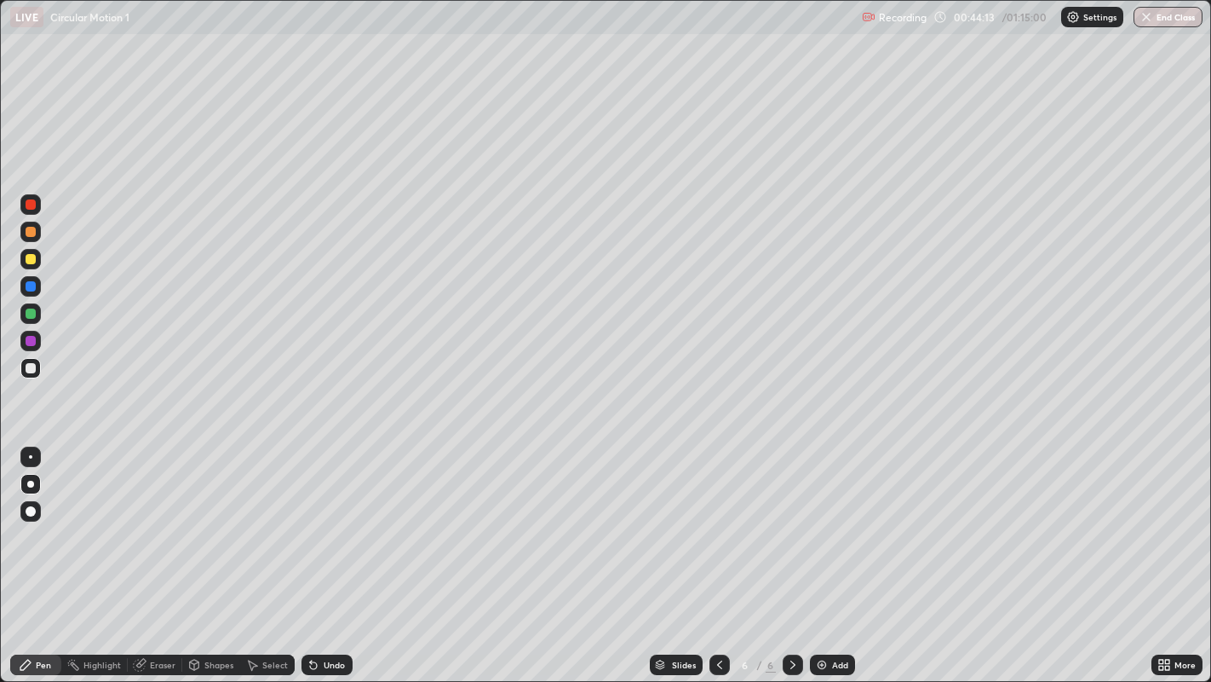
click at [30, 232] on div at bounding box center [31, 232] width 10 height 10
click at [34, 264] on div at bounding box center [30, 259] width 20 height 20
click at [31, 231] on div at bounding box center [31, 232] width 10 height 10
click at [157, 610] on div "Eraser" at bounding box center [163, 664] width 26 height 9
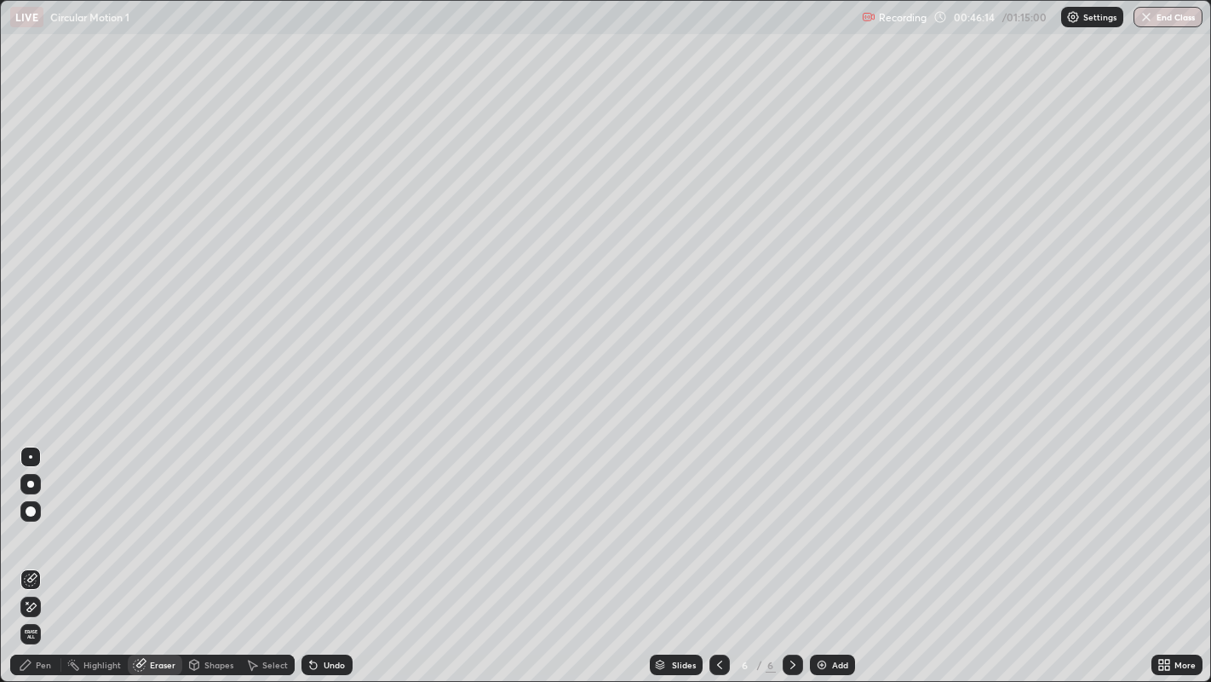
click at [37, 610] on div "Pen" at bounding box center [43, 664] width 15 height 9
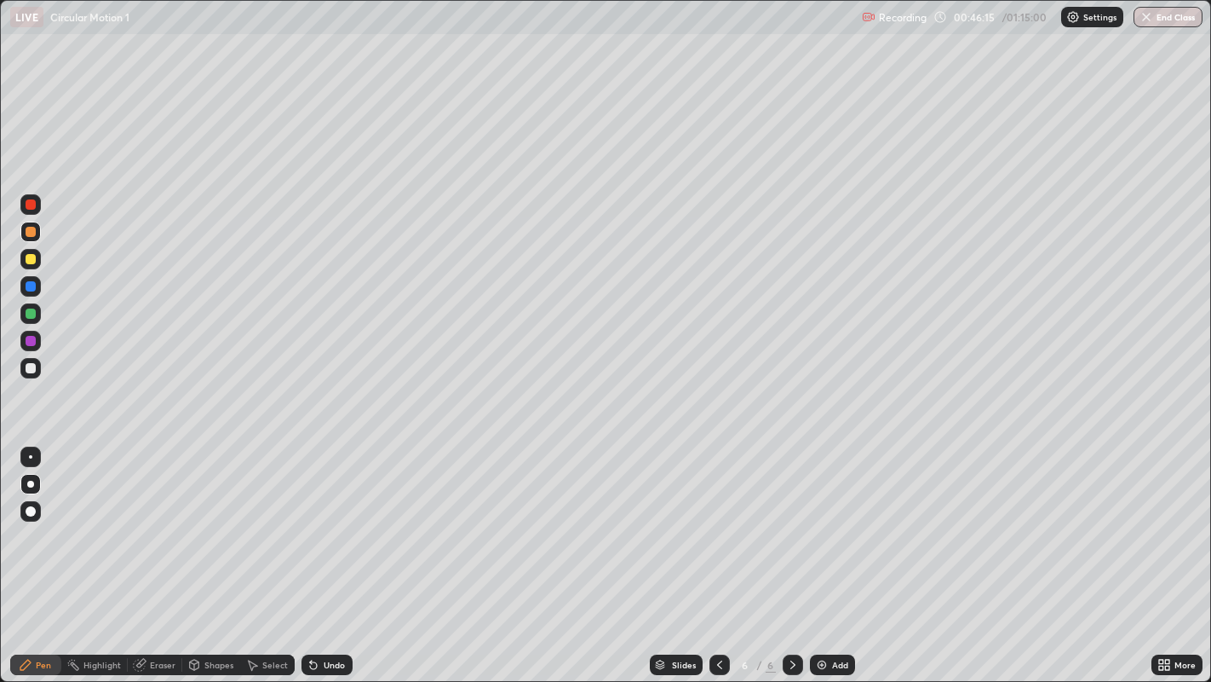
click at [33, 260] on div at bounding box center [31, 259] width 10 height 10
click at [827, 610] on div "Add" at bounding box center [832, 664] width 45 height 20
click at [31, 370] on div at bounding box center [31, 368] width 10 height 10
click at [326, 610] on div "Undo" at bounding box center [334, 664] width 21 height 9
click at [325, 610] on div "Undo" at bounding box center [334, 664] width 21 height 9
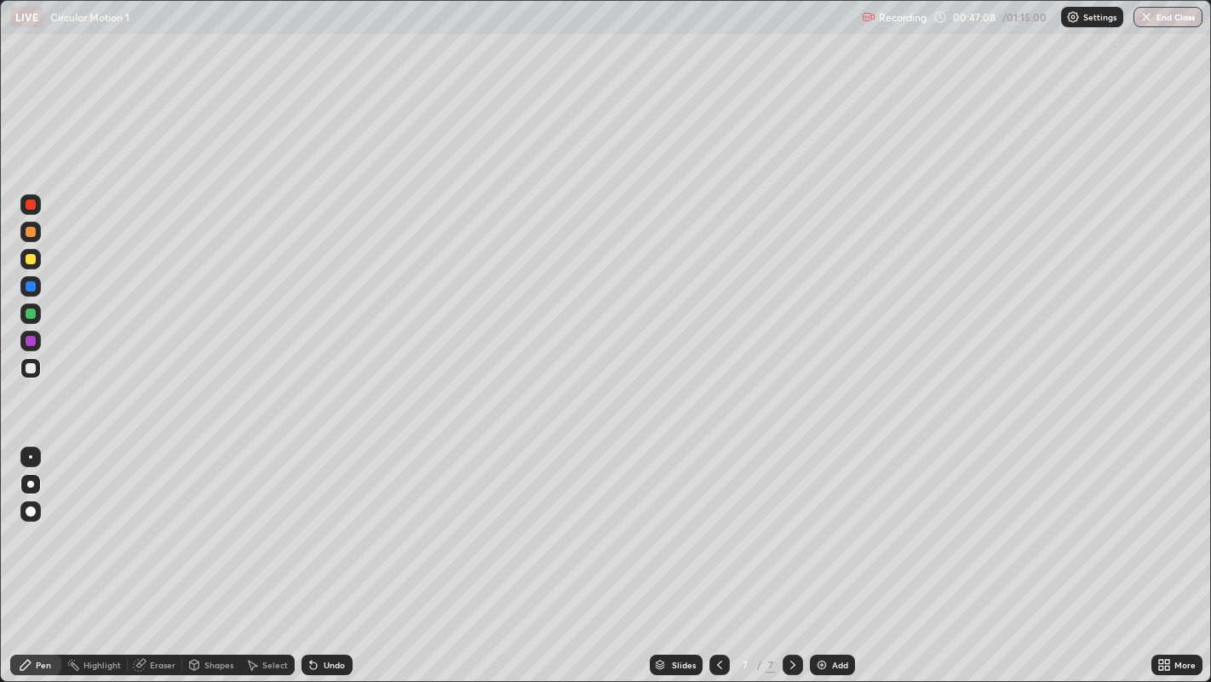
click at [327, 610] on div "Undo" at bounding box center [334, 664] width 21 height 9
click at [325, 610] on div "Undo" at bounding box center [334, 664] width 21 height 9
click at [324, 610] on div "Undo" at bounding box center [334, 664] width 21 height 9
click at [325, 610] on div "Undo" at bounding box center [334, 664] width 21 height 9
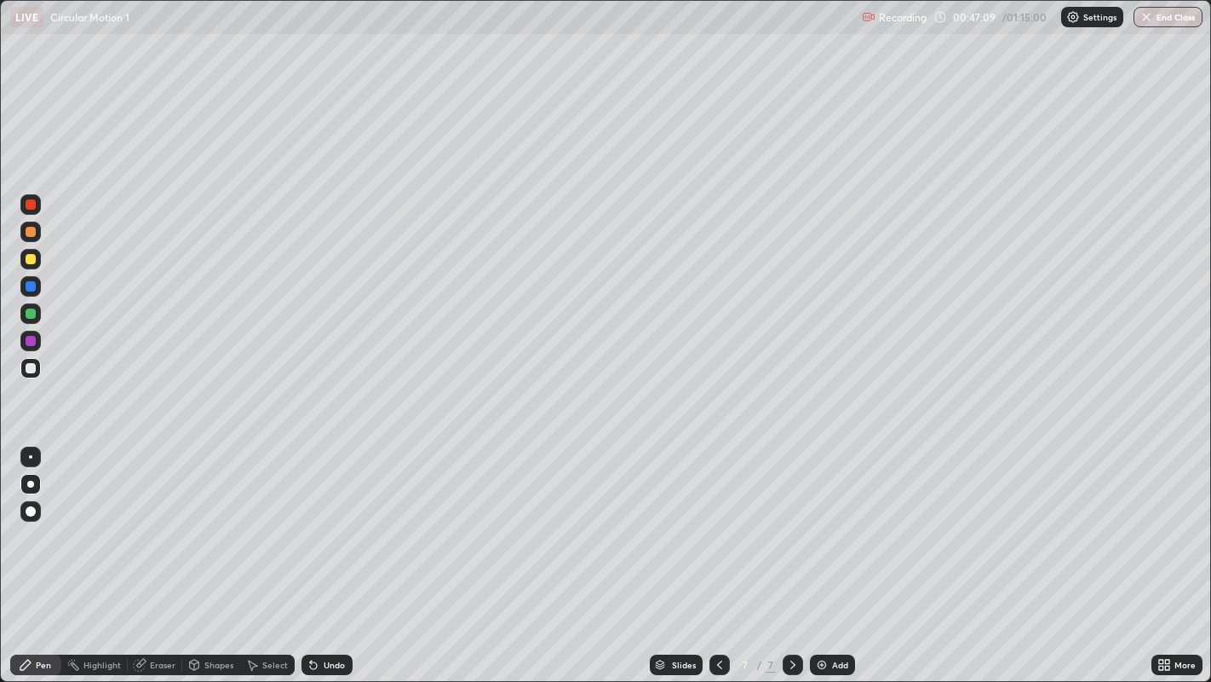
click at [330, 610] on div "Undo" at bounding box center [334, 664] width 21 height 9
click at [26, 262] on div at bounding box center [31, 259] width 10 height 10
click at [216, 610] on div "Shapes" at bounding box center [218, 664] width 29 height 9
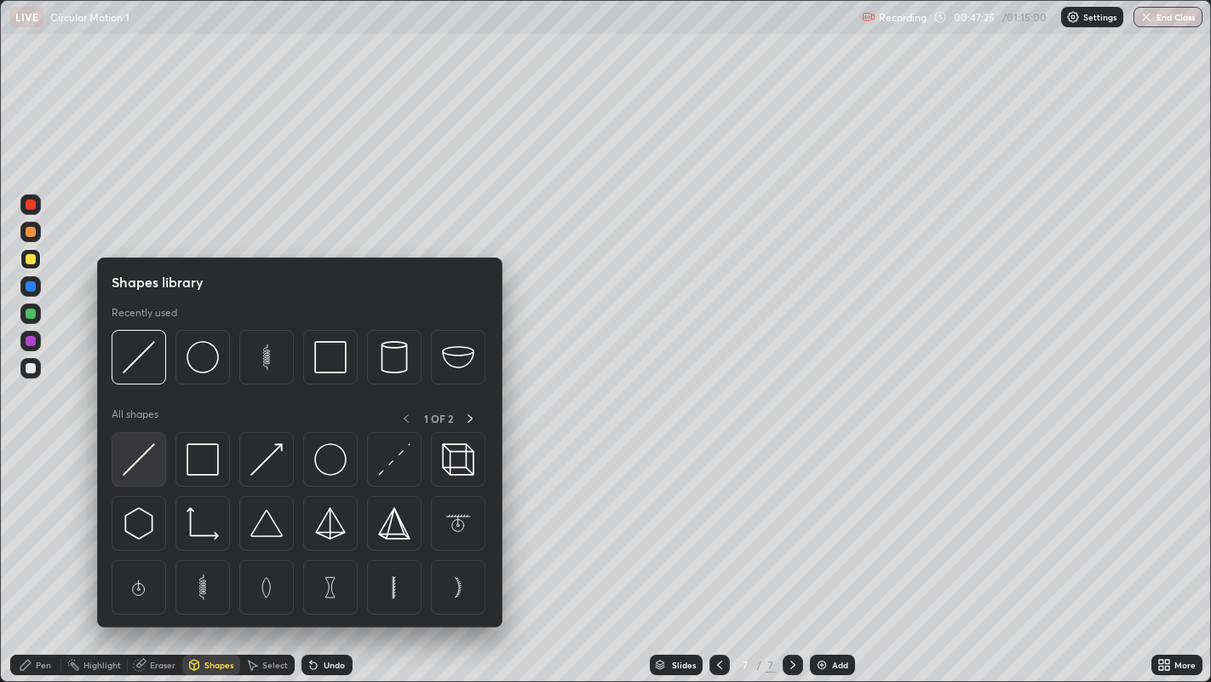
click at [141, 466] on img at bounding box center [139, 459] width 32 height 32
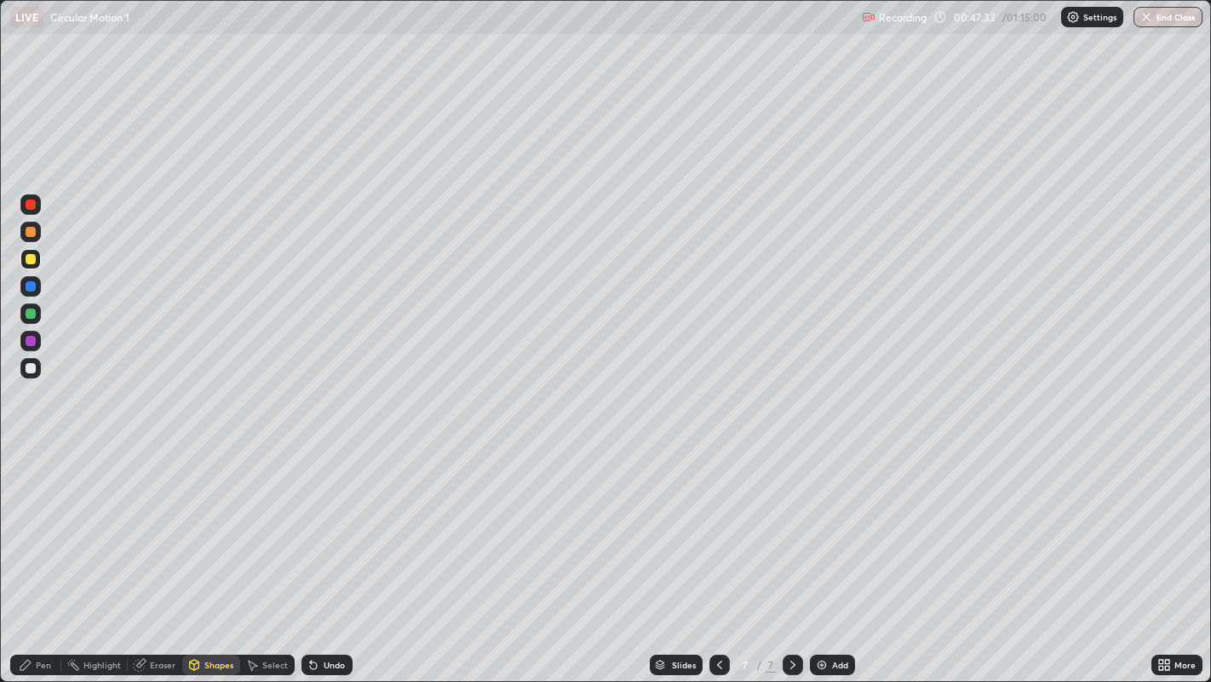
click at [28, 368] on div at bounding box center [31, 368] width 10 height 10
click at [30, 232] on div at bounding box center [31, 232] width 10 height 10
click at [35, 610] on div "Pen" at bounding box center [35, 664] width 51 height 20
click at [28, 262] on div at bounding box center [31, 259] width 10 height 10
click at [27, 371] on div at bounding box center [31, 368] width 10 height 10
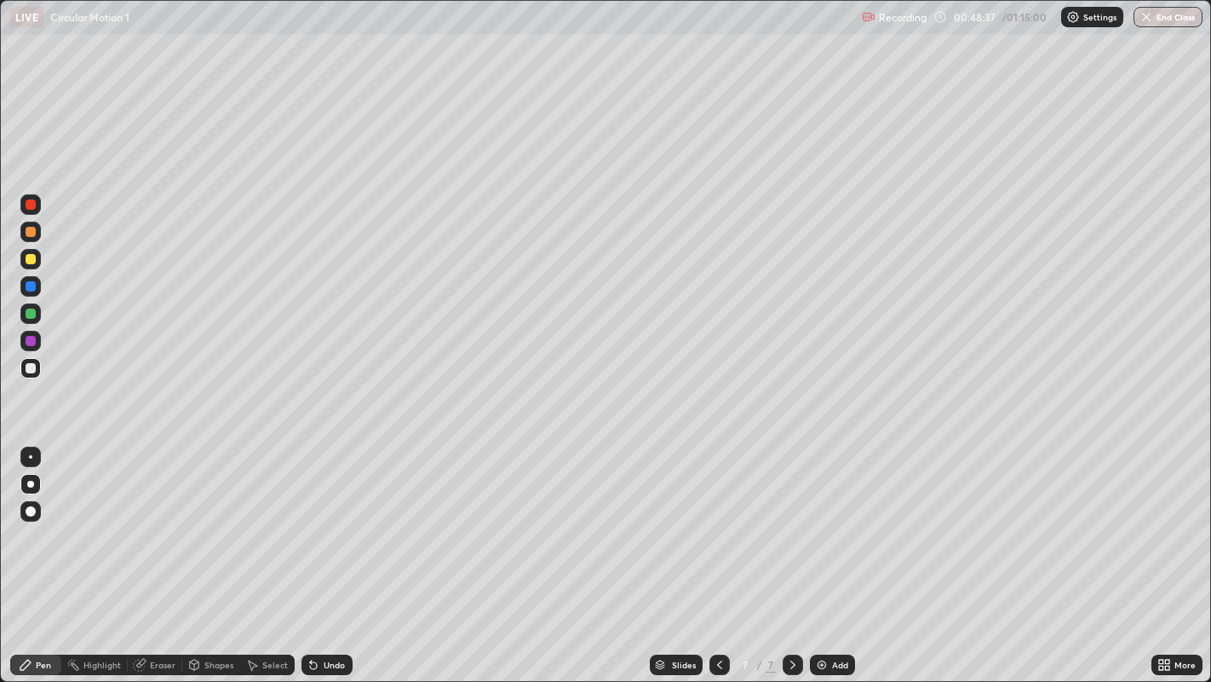
click at [330, 610] on div "Undo" at bounding box center [334, 664] width 21 height 9
click at [337, 610] on div "Undo" at bounding box center [327, 664] width 51 height 20
click at [330, 610] on div "Undo" at bounding box center [334, 664] width 21 height 9
click at [30, 260] on div at bounding box center [31, 259] width 10 height 10
click at [29, 370] on div at bounding box center [31, 368] width 10 height 10
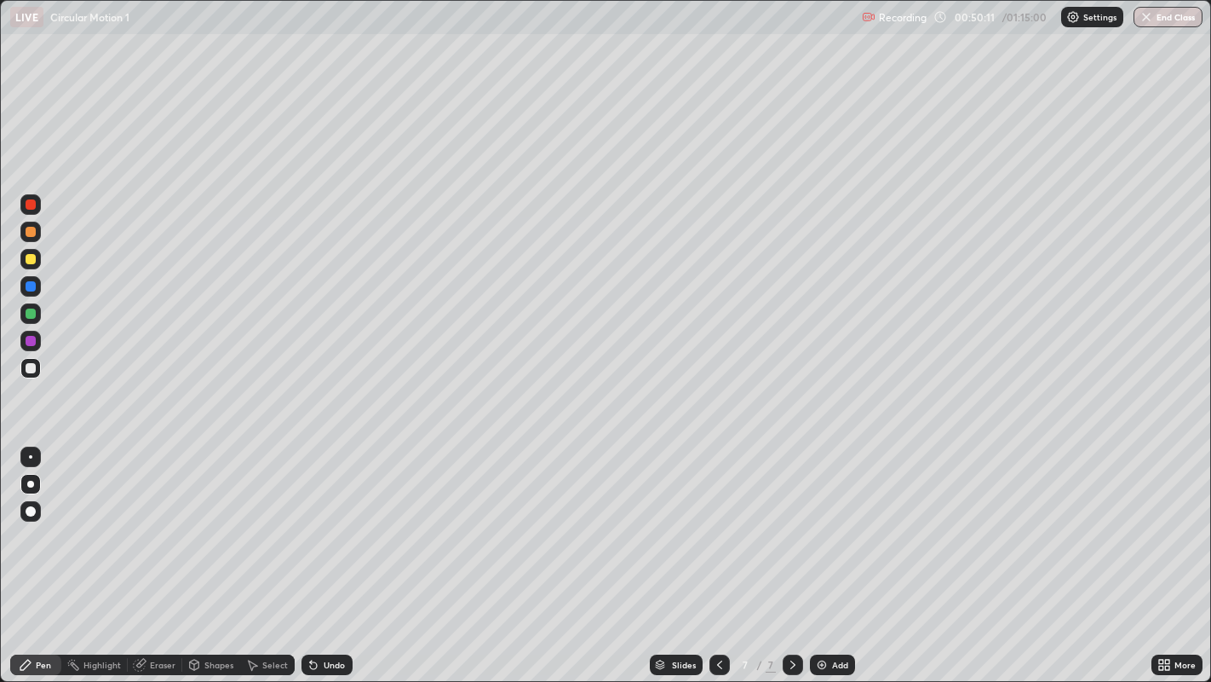
click at [31, 367] on div at bounding box center [31, 368] width 10 height 10
click at [30, 262] on div at bounding box center [31, 259] width 10 height 10
click at [30, 456] on div at bounding box center [30, 456] width 3 height 3
click at [326, 610] on div "Undo" at bounding box center [334, 664] width 21 height 9
click at [325, 610] on div "Undo" at bounding box center [334, 664] width 21 height 9
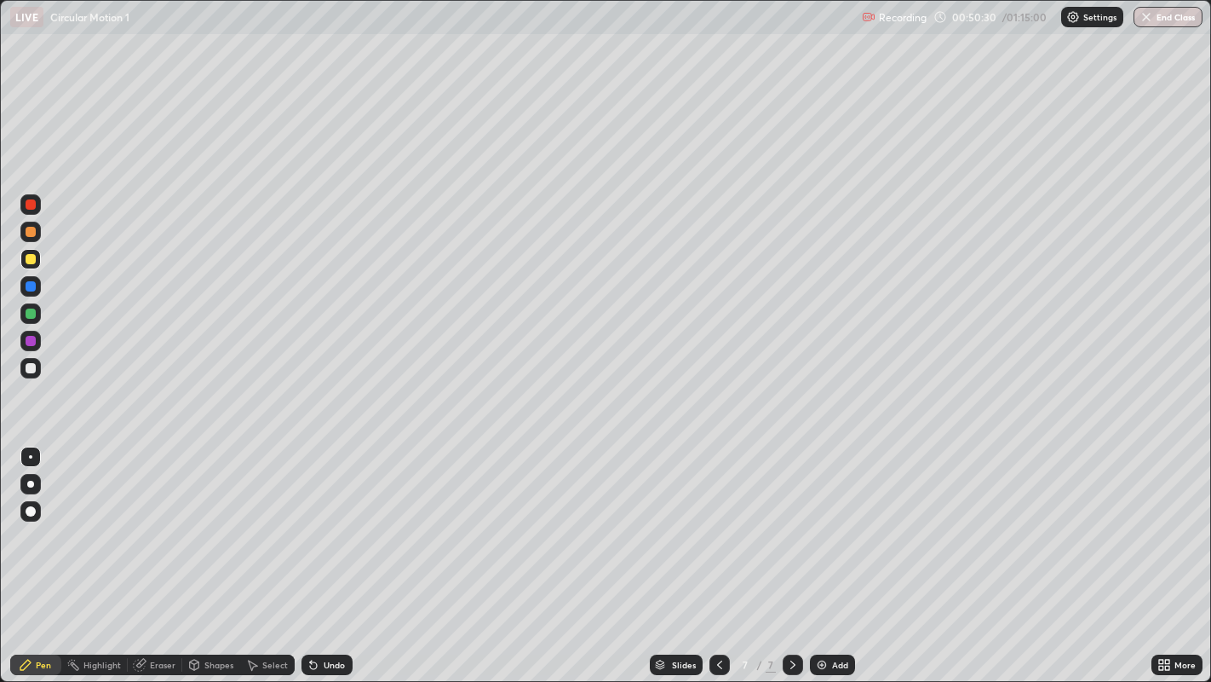
click at [325, 610] on div "Undo" at bounding box center [334, 664] width 21 height 9
click at [27, 367] on div at bounding box center [31, 368] width 10 height 10
click at [313, 610] on icon at bounding box center [313, 665] width 7 height 7
click at [832, 610] on div "Add" at bounding box center [840, 664] width 16 height 9
click at [211, 610] on div "Shapes" at bounding box center [218, 664] width 29 height 9
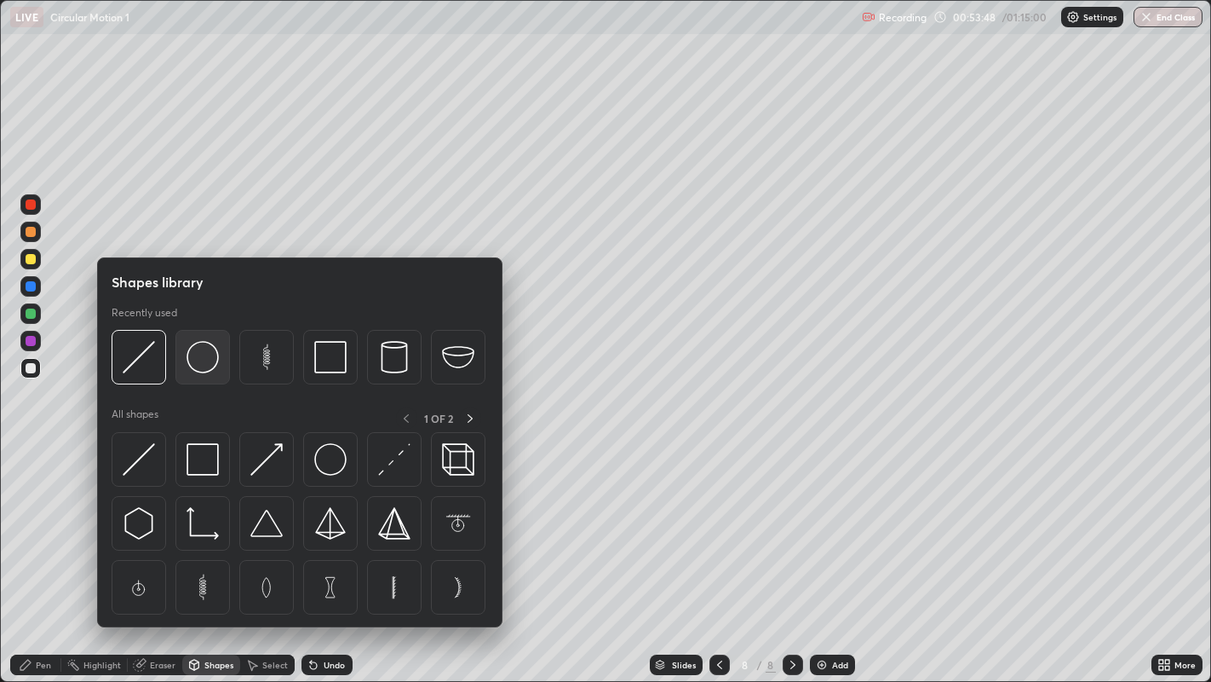
click at [200, 367] on img at bounding box center [203, 357] width 32 height 32
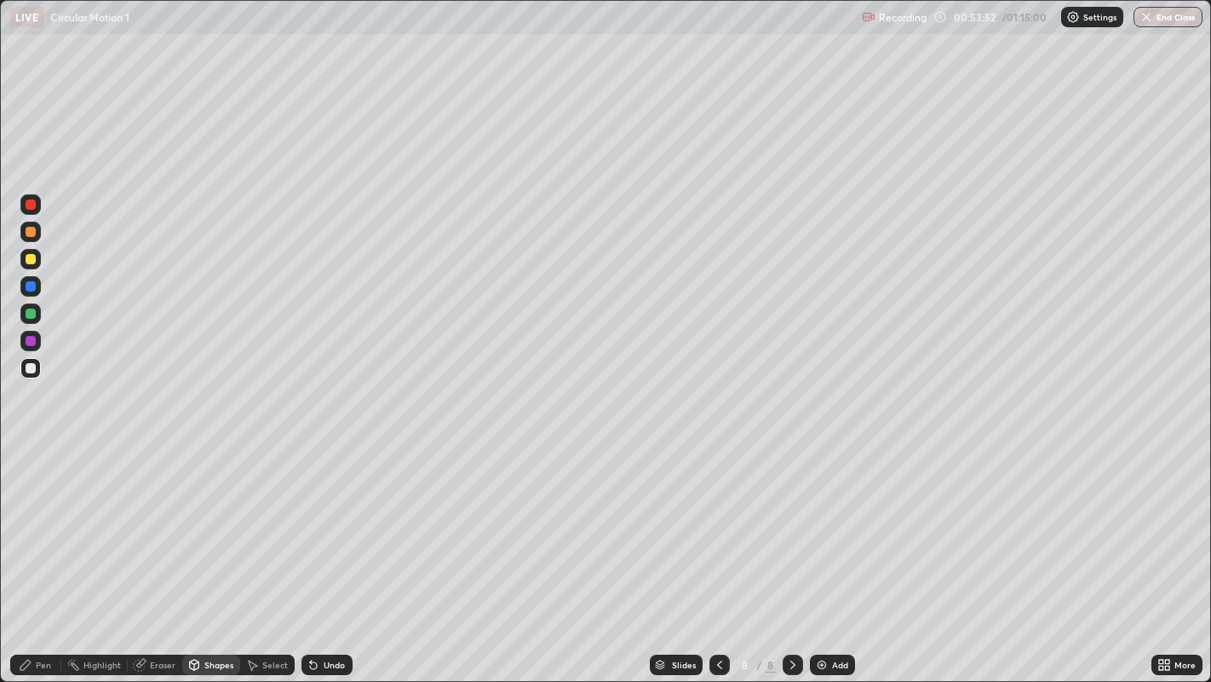
click at [204, 610] on div "Shapes" at bounding box center [211, 664] width 58 height 20
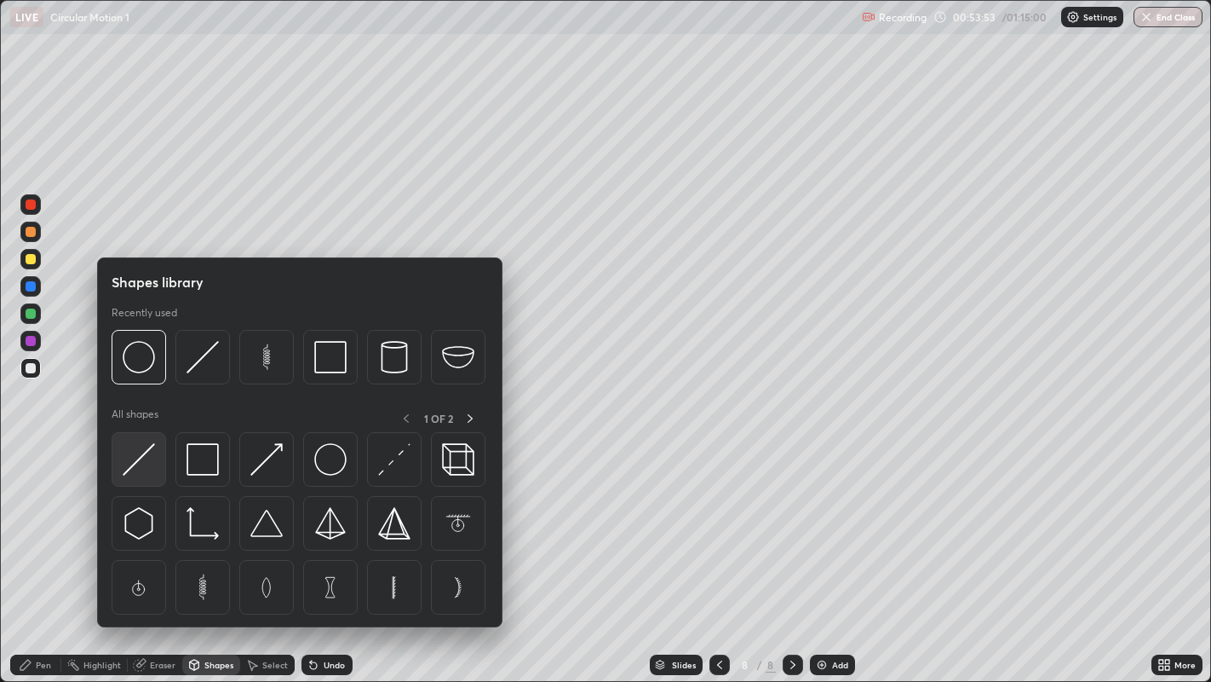
click at [143, 470] on img at bounding box center [139, 459] width 32 height 32
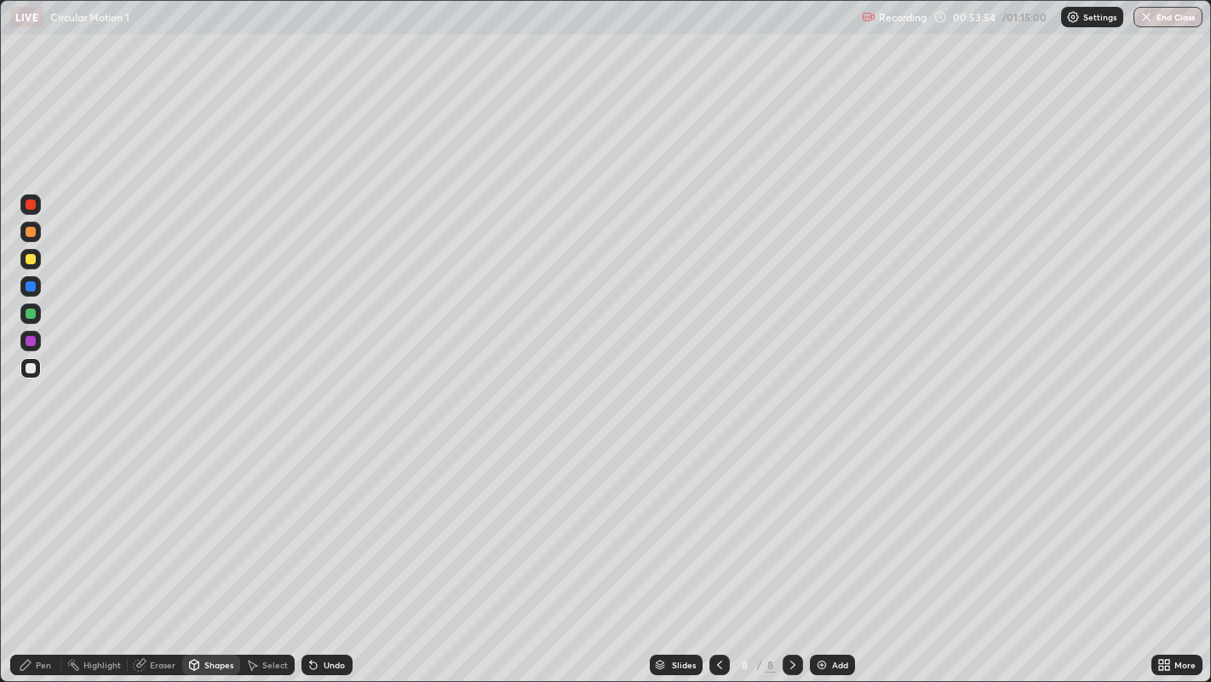
click at [31, 263] on div at bounding box center [31, 259] width 10 height 10
click at [32, 610] on div "Pen" at bounding box center [35, 664] width 51 height 20
click at [27, 368] on div at bounding box center [31, 368] width 10 height 10
click at [716, 610] on icon at bounding box center [720, 665] width 14 height 14
click at [717, 610] on icon at bounding box center [720, 665] width 14 height 14
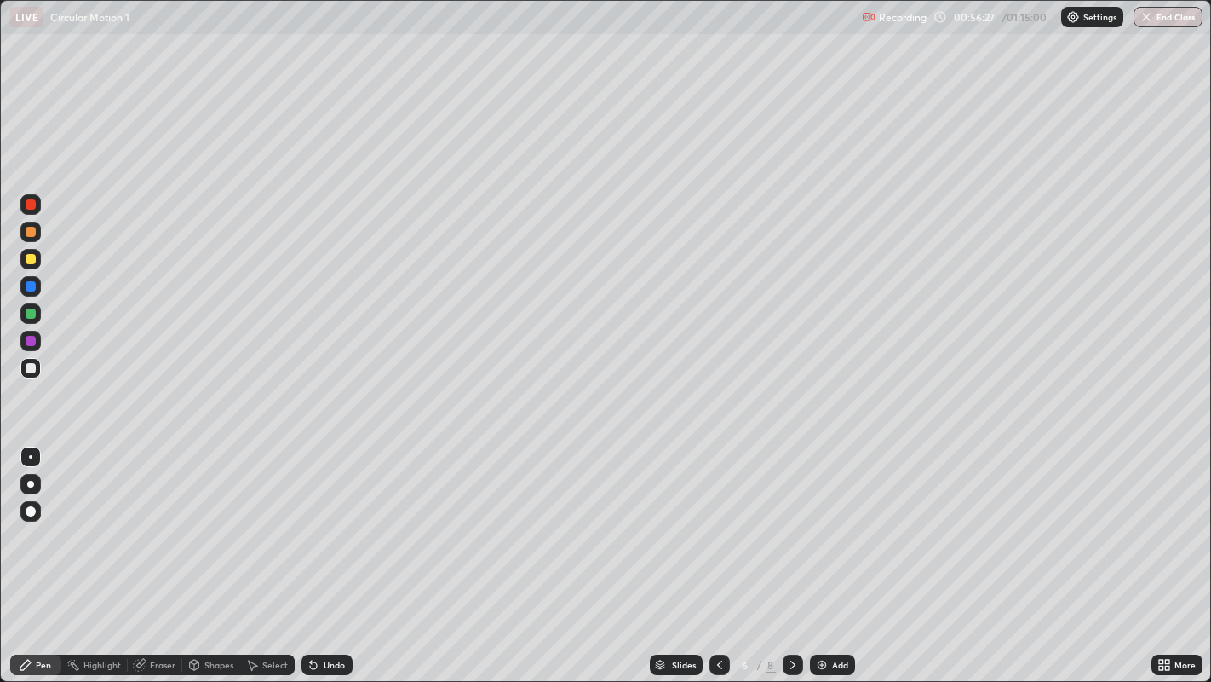
click at [791, 610] on icon at bounding box center [793, 665] width 14 height 14
click at [30, 368] on div at bounding box center [31, 368] width 10 height 10
click at [328, 610] on div "Undo" at bounding box center [334, 664] width 21 height 9
click at [330, 610] on div "Undo" at bounding box center [327, 664] width 51 height 20
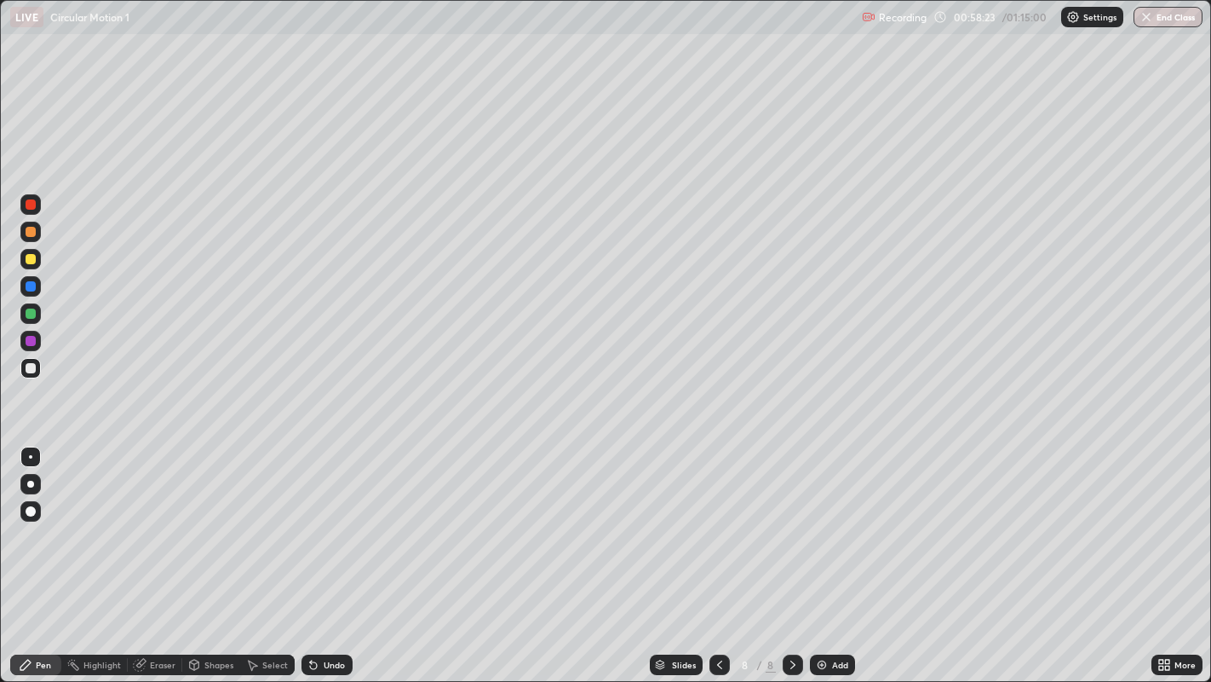
click at [327, 610] on div "Undo" at bounding box center [327, 664] width 51 height 20
click at [30, 291] on div at bounding box center [31, 286] width 10 height 10
click at [267, 610] on div "Select" at bounding box center [267, 664] width 55 height 20
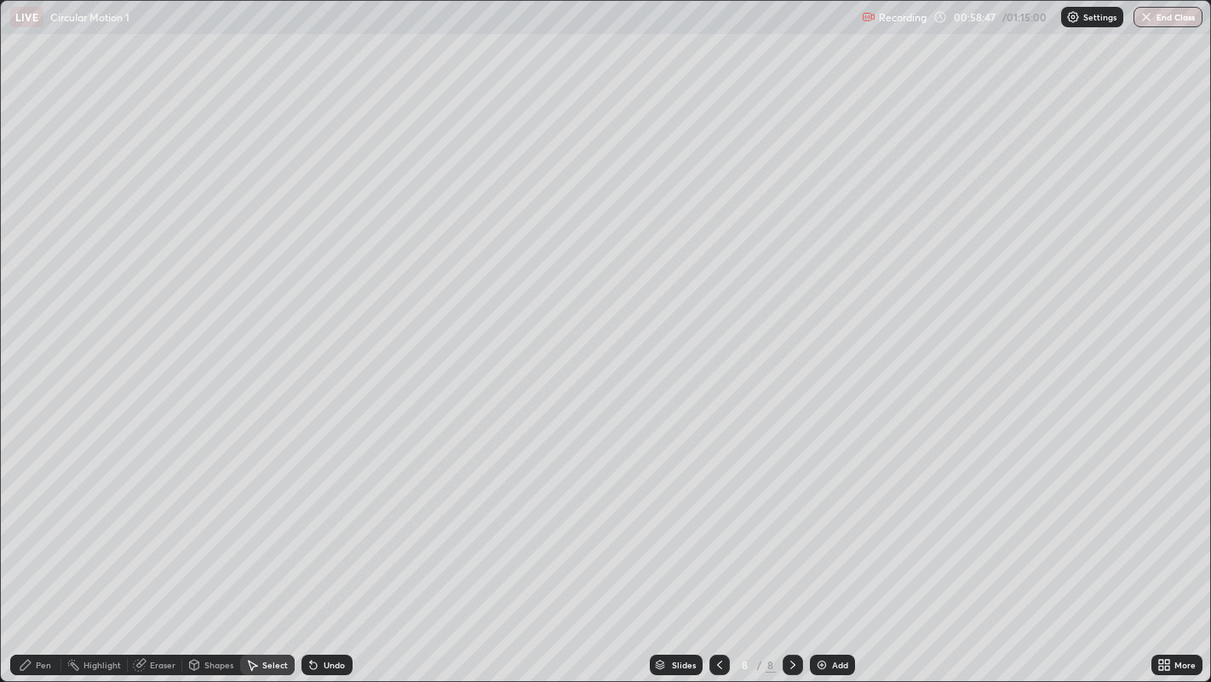
click at [216, 610] on div "Shapes" at bounding box center [218, 664] width 29 height 9
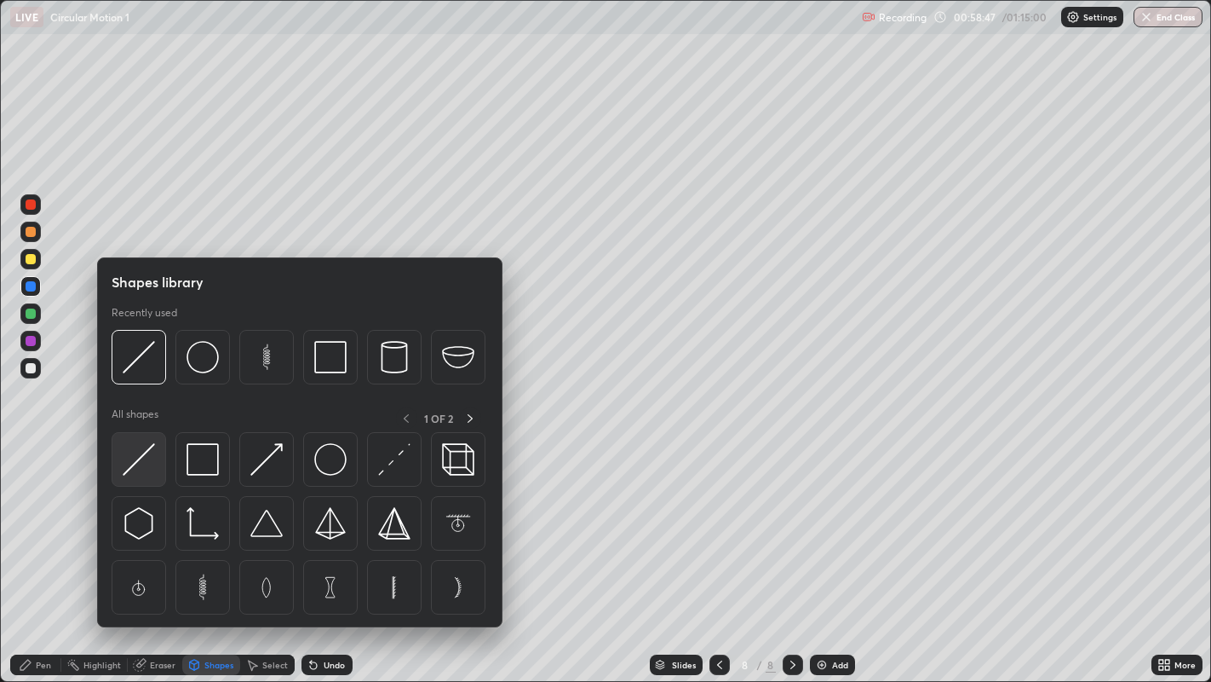
click at [152, 463] on img at bounding box center [139, 459] width 32 height 32
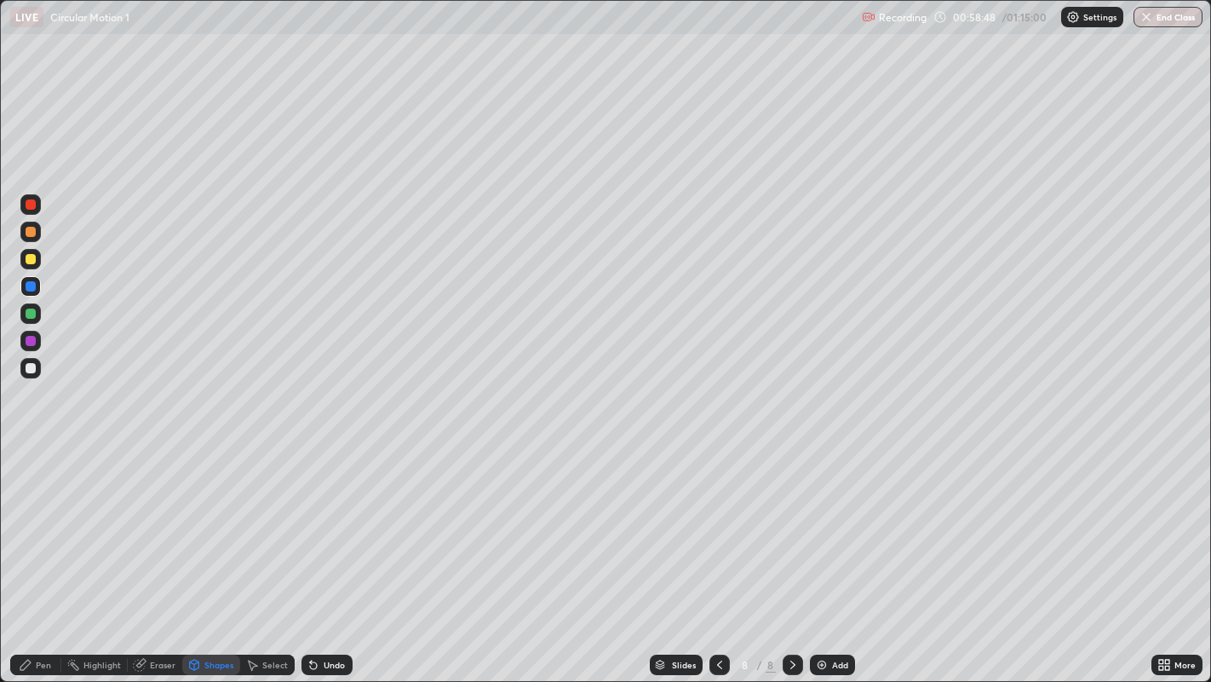
click at [31, 227] on div at bounding box center [31, 232] width 10 height 10
click at [47, 610] on div "Pen" at bounding box center [35, 664] width 51 height 20
click at [31, 372] on div at bounding box center [31, 368] width 10 height 10
click at [29, 259] on div at bounding box center [31, 259] width 10 height 10
click at [26, 369] on div at bounding box center [31, 368] width 10 height 10
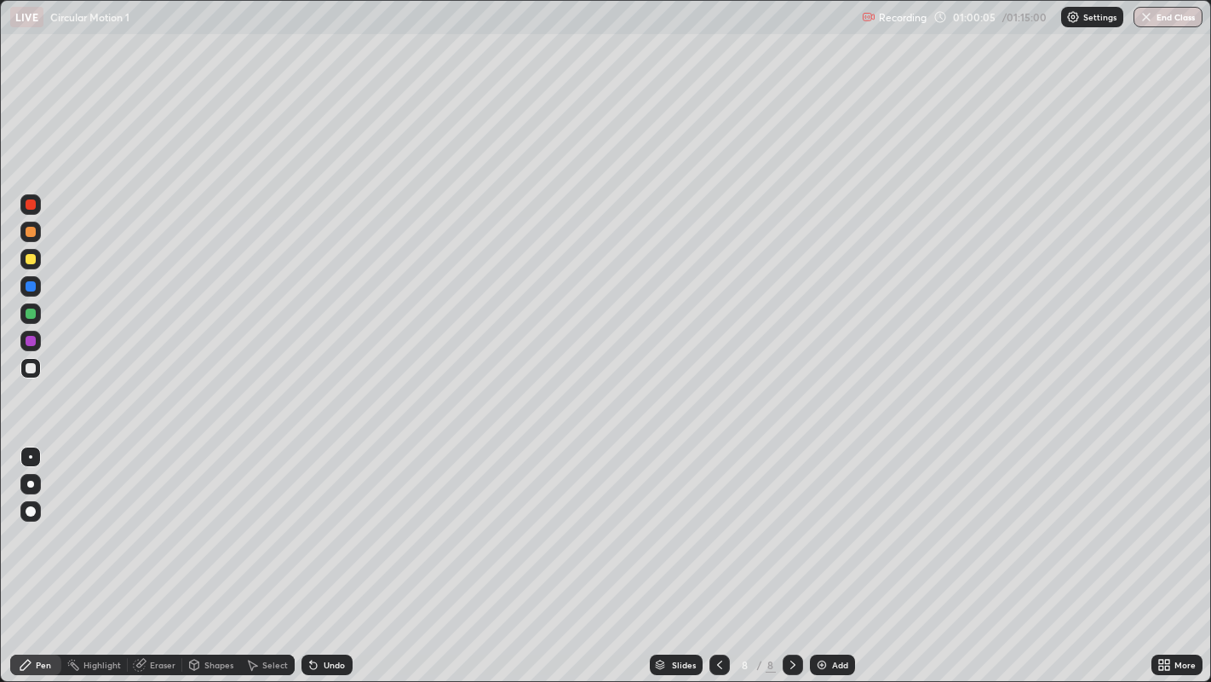
click at [328, 610] on div "Undo" at bounding box center [334, 664] width 21 height 9
click at [327, 610] on div "Undo" at bounding box center [334, 664] width 21 height 9
click at [331, 610] on div "Undo" at bounding box center [334, 664] width 21 height 9
click at [328, 610] on div "Undo" at bounding box center [334, 664] width 21 height 9
click at [27, 263] on div at bounding box center [31, 259] width 10 height 10
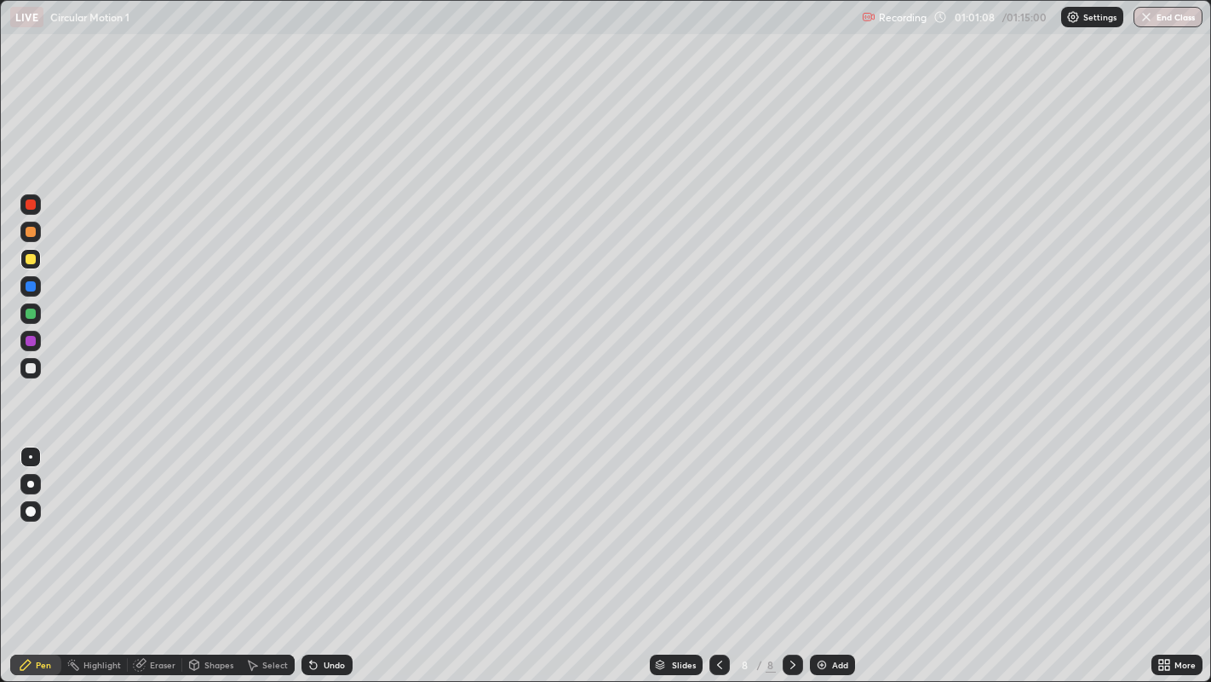
click at [34, 234] on div at bounding box center [31, 232] width 10 height 10
click at [329, 610] on div "Undo" at bounding box center [334, 664] width 21 height 9
click at [32, 259] on div at bounding box center [31, 259] width 10 height 10
click at [322, 610] on div "Undo" at bounding box center [327, 664] width 51 height 20
click at [324, 610] on div "Undo" at bounding box center [334, 664] width 21 height 9
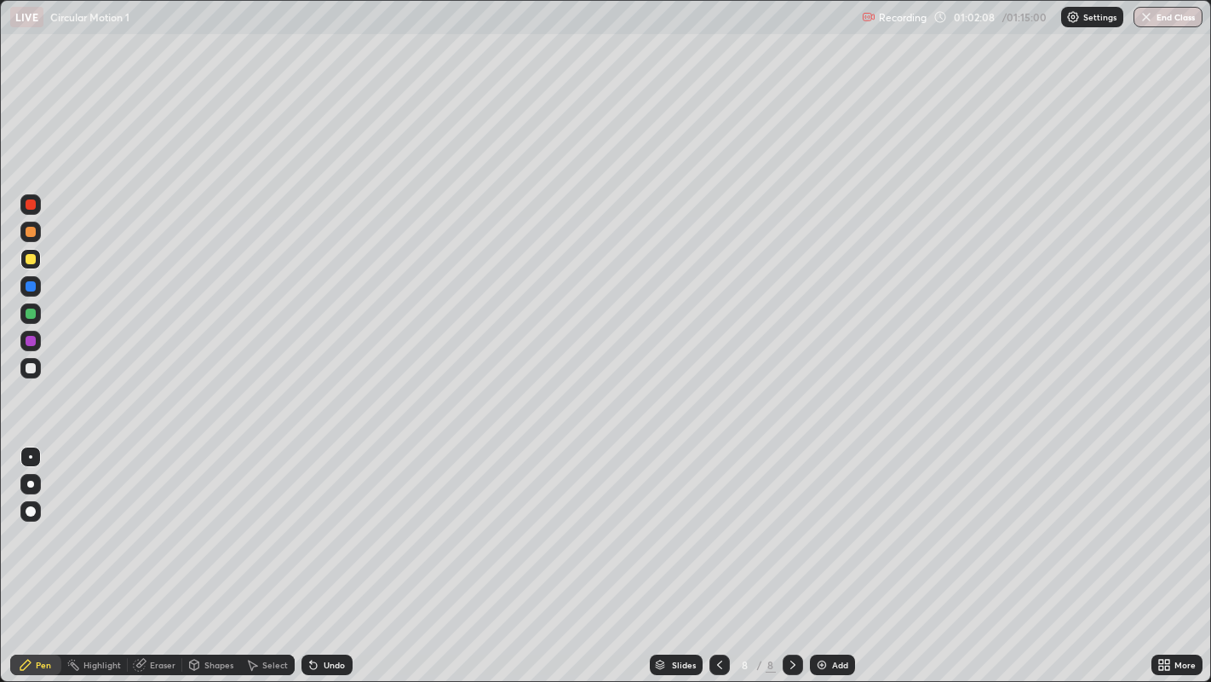
click at [330, 610] on div "Undo" at bounding box center [334, 664] width 21 height 9
click at [324, 610] on div "Undo" at bounding box center [334, 664] width 21 height 9
click at [31, 233] on div at bounding box center [31, 232] width 10 height 10
click at [325, 610] on div "Undo" at bounding box center [334, 664] width 21 height 9
click at [26, 261] on div at bounding box center [31, 259] width 10 height 10
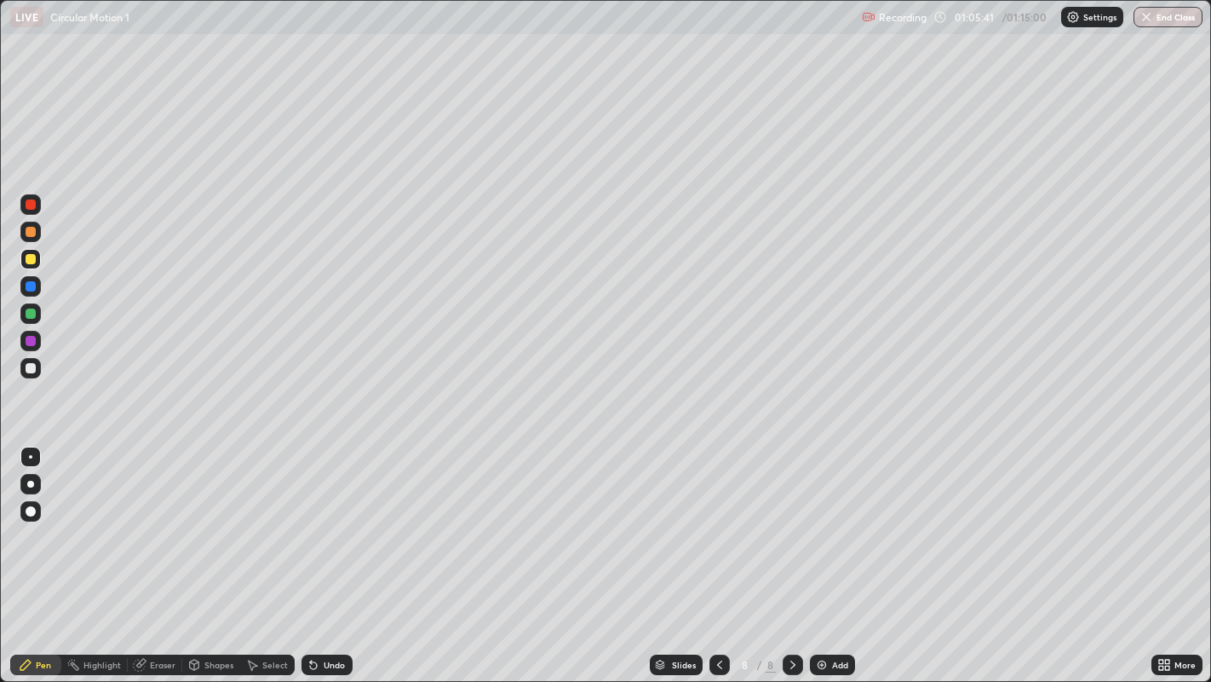
click at [262, 610] on div "Select" at bounding box center [275, 664] width 26 height 9
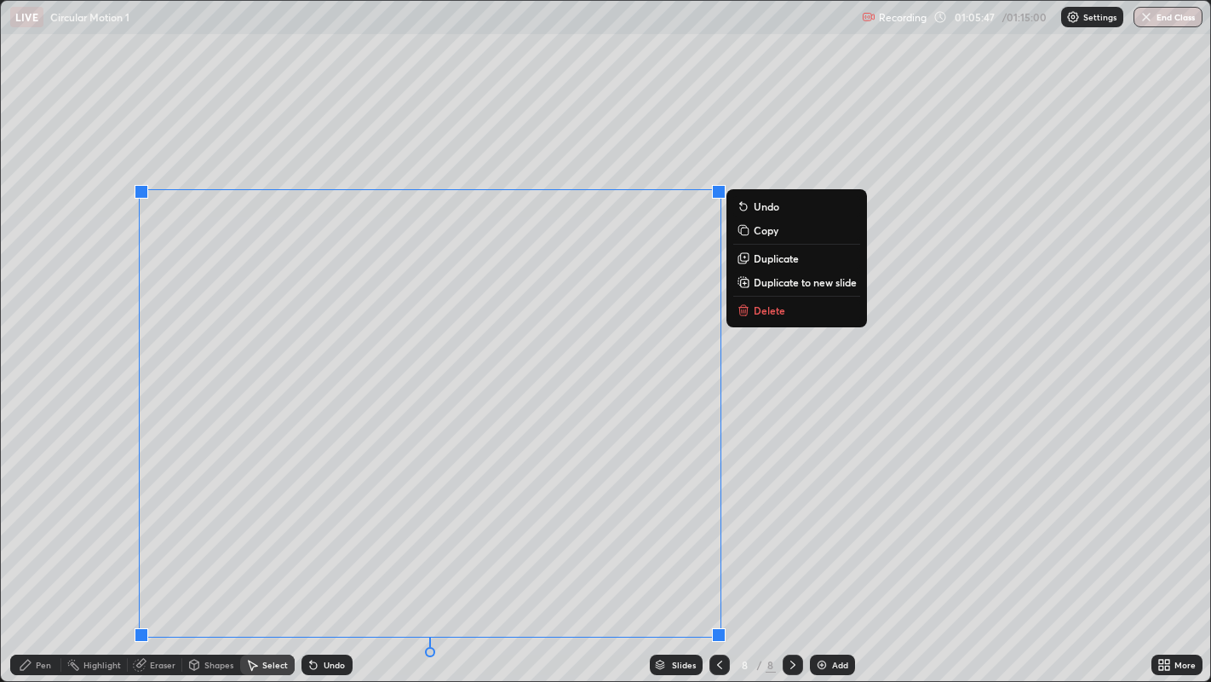
click at [754, 283] on p "Duplicate to new slide" at bounding box center [805, 282] width 103 height 14
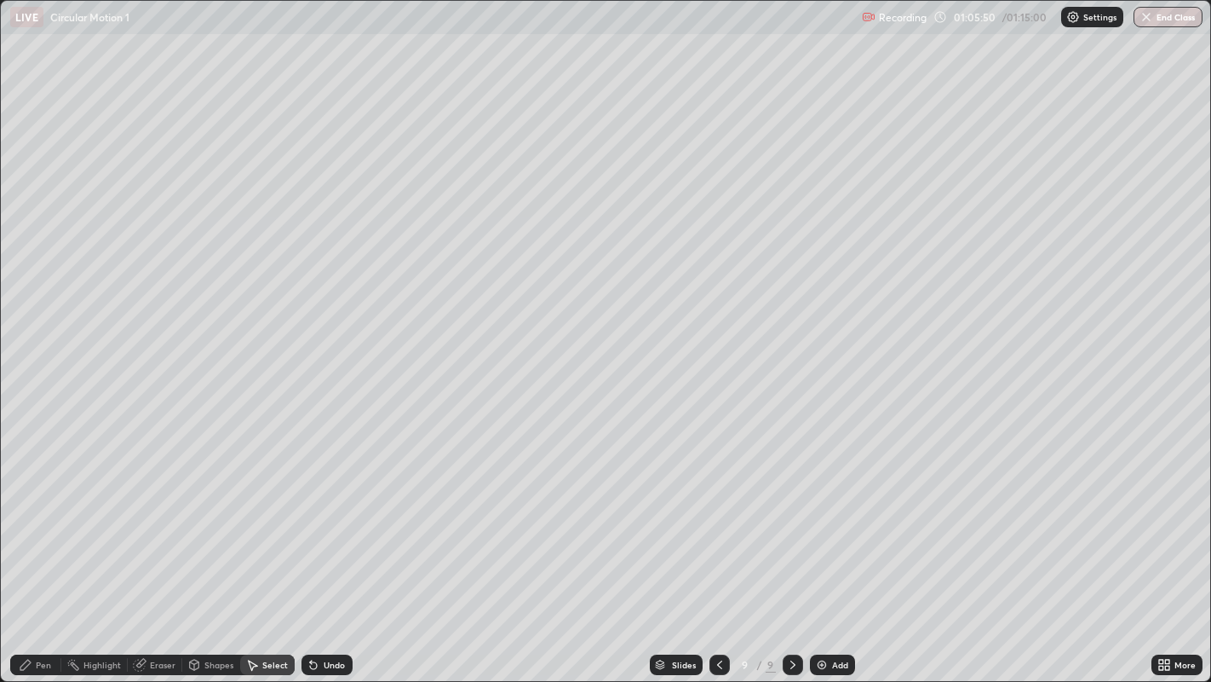
click at [158, 610] on div "Eraser" at bounding box center [163, 664] width 26 height 9
click at [26, 610] on icon at bounding box center [25, 664] width 10 height 10
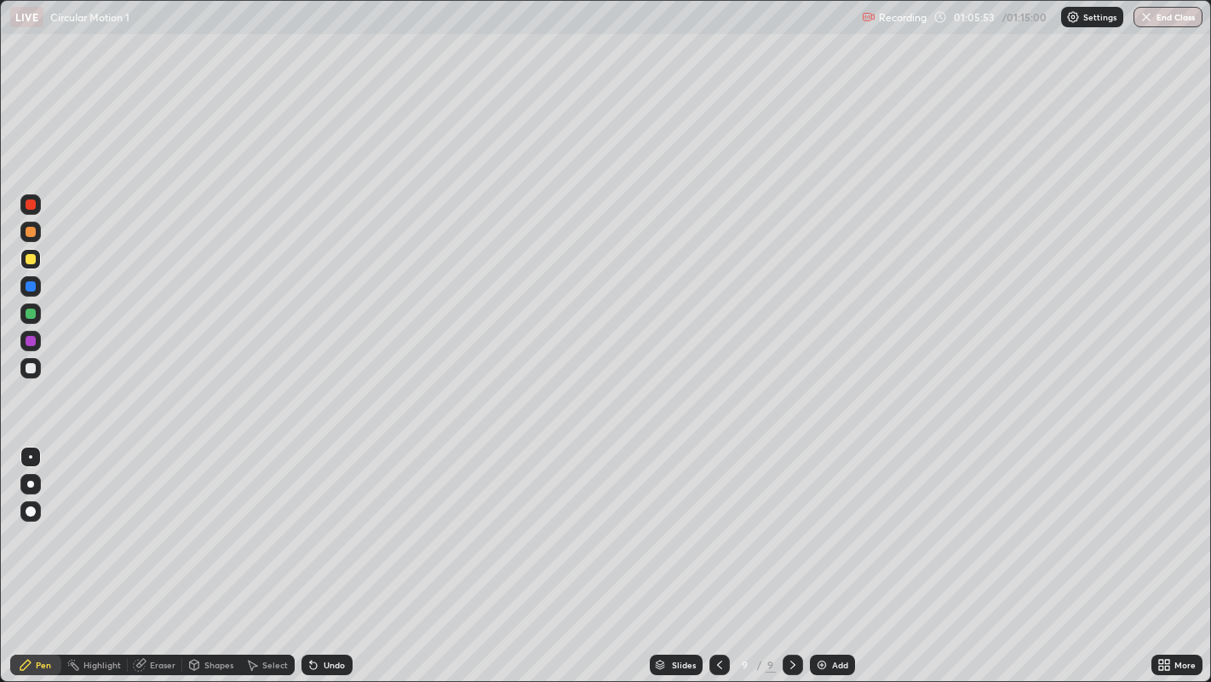
click at [27, 371] on div at bounding box center [31, 368] width 10 height 10
click at [717, 610] on icon at bounding box center [720, 665] width 14 height 14
click at [791, 610] on icon at bounding box center [793, 665] width 14 height 14
click at [717, 610] on icon at bounding box center [720, 665] width 14 height 14
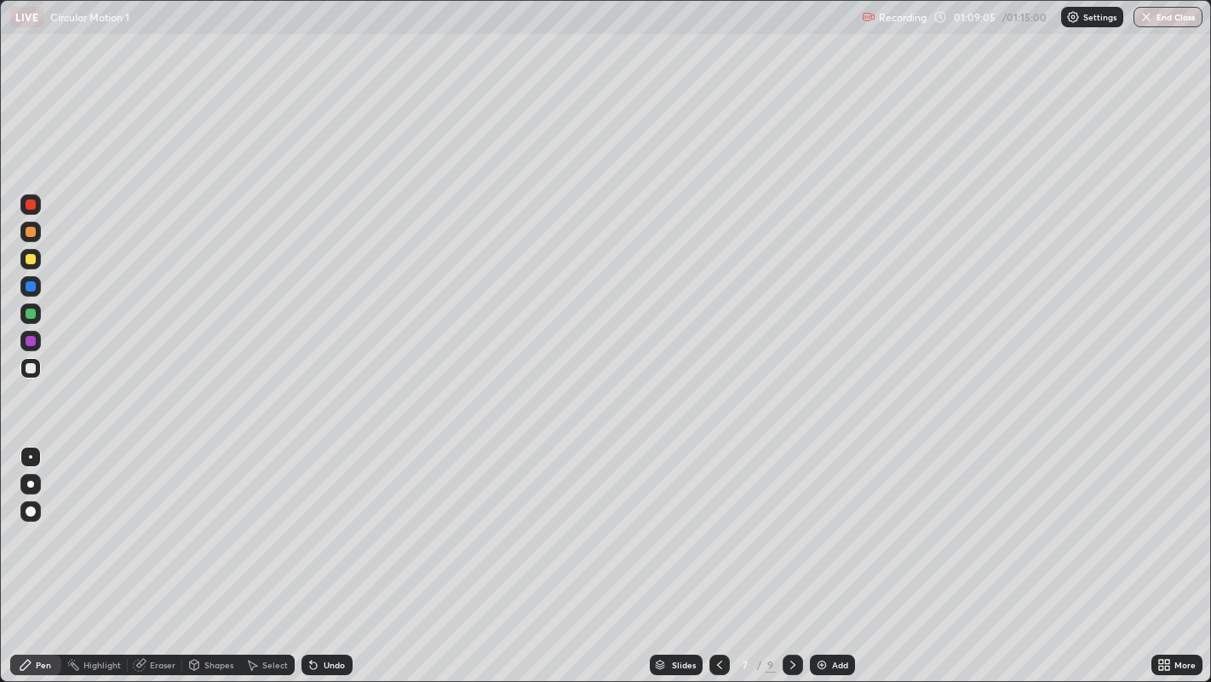
click at [791, 610] on icon at bounding box center [793, 665] width 14 height 14
click at [789, 610] on icon at bounding box center [793, 665] width 14 height 14
click at [153, 610] on div "Eraser" at bounding box center [163, 664] width 26 height 9
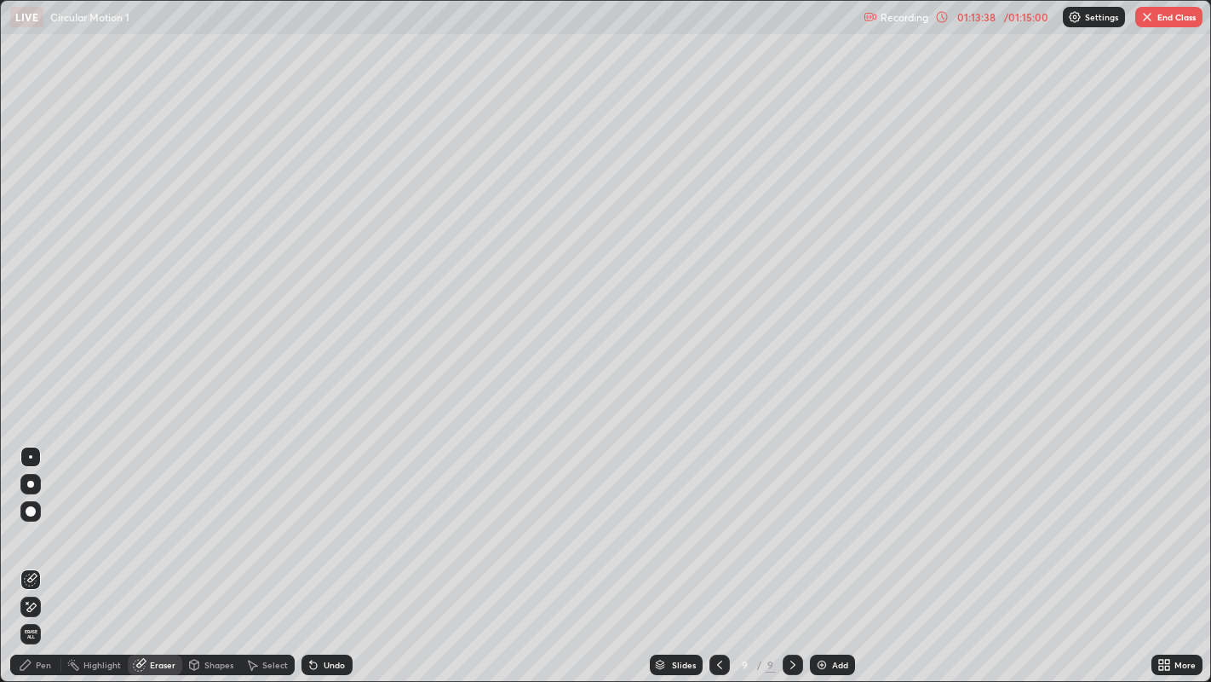
click at [49, 610] on div "Pen" at bounding box center [43, 664] width 15 height 9
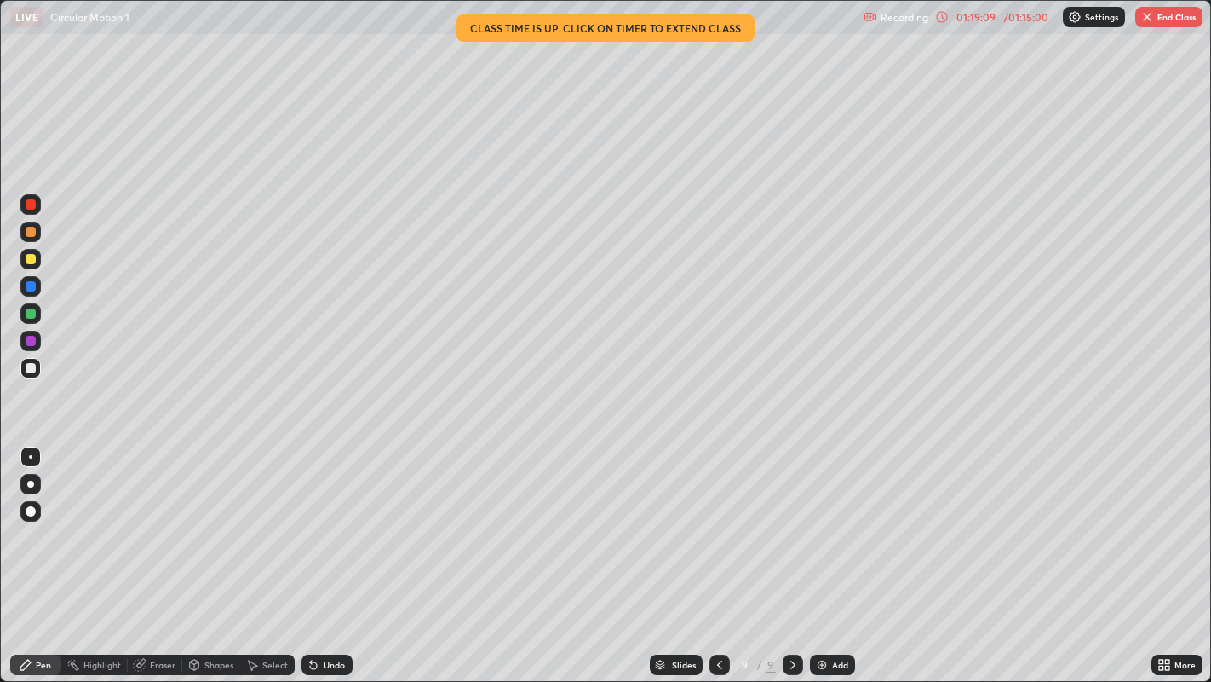
click at [1154, 19] on button "End Class" at bounding box center [1169, 17] width 67 height 20
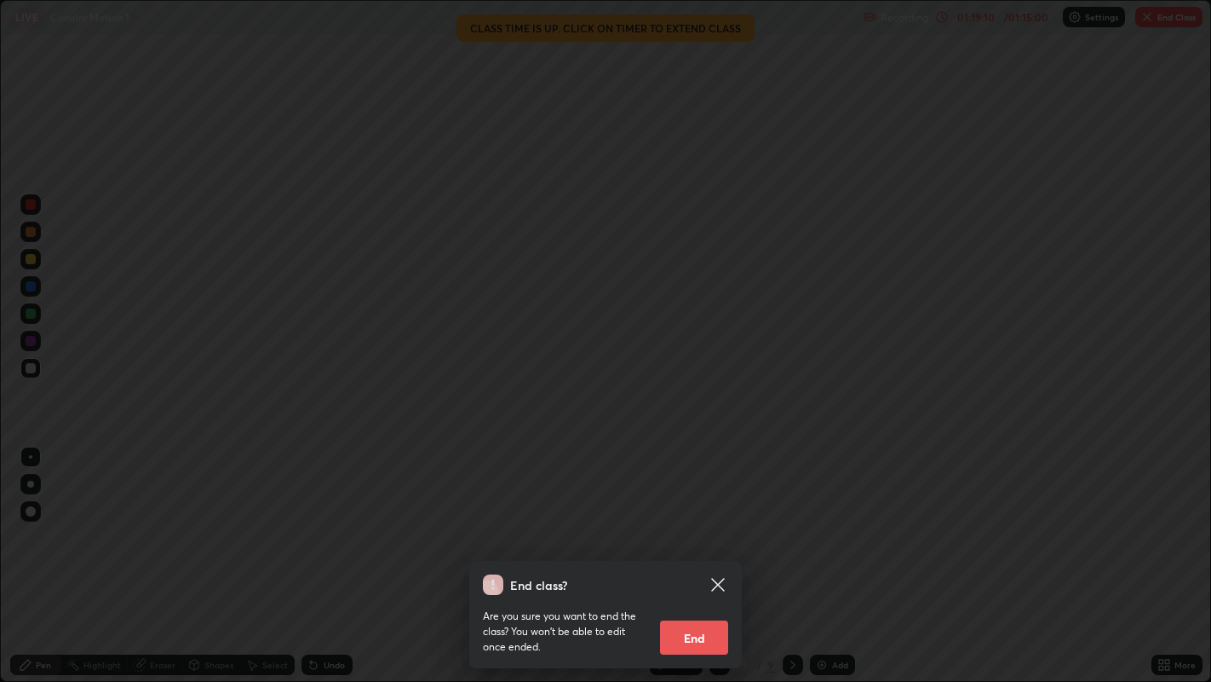
click at [692, 610] on button "End" at bounding box center [694, 637] width 68 height 34
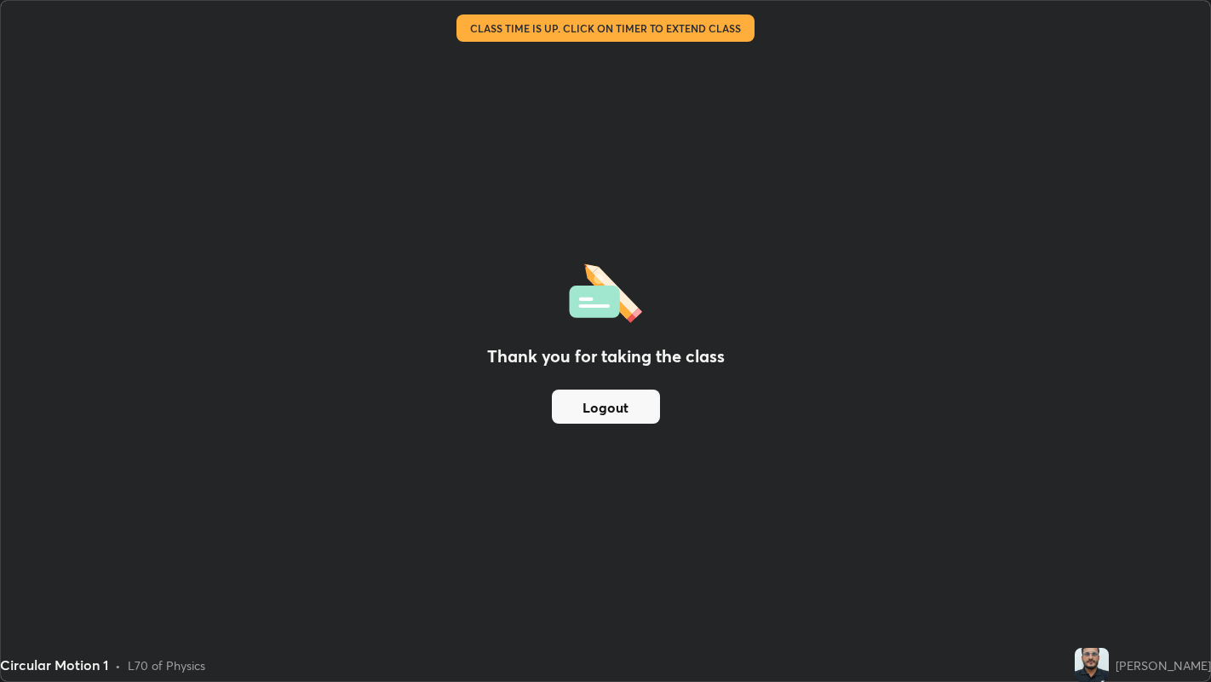
click at [569, 407] on button "Logout" at bounding box center [606, 406] width 108 height 34
click at [601, 404] on button "Logout" at bounding box center [606, 406] width 108 height 34
click at [598, 404] on button "Logout" at bounding box center [606, 406] width 108 height 34
click at [595, 402] on button "Logout" at bounding box center [606, 406] width 108 height 34
click at [595, 401] on button "Logout" at bounding box center [606, 406] width 108 height 34
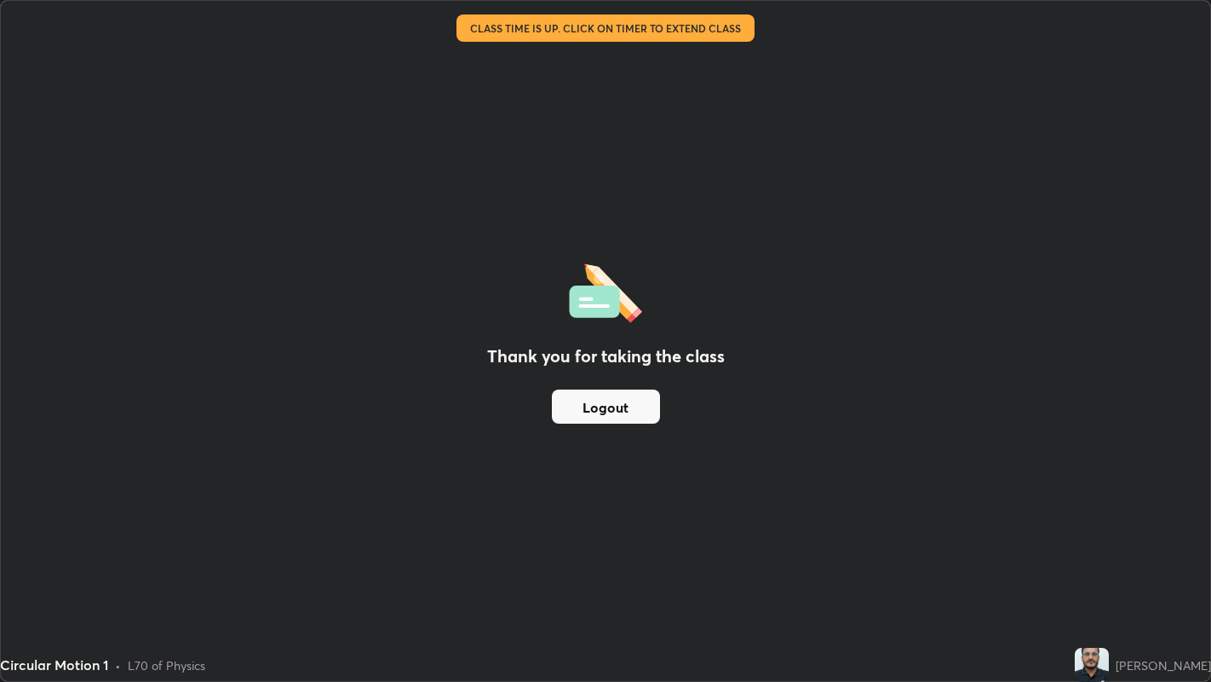
click at [640, 408] on button "Logout" at bounding box center [606, 406] width 108 height 34
click at [635, 411] on button "Logout" at bounding box center [606, 406] width 108 height 34
click at [632, 414] on button "Logout" at bounding box center [606, 406] width 108 height 34
